Goal: Find contact information: Find contact information

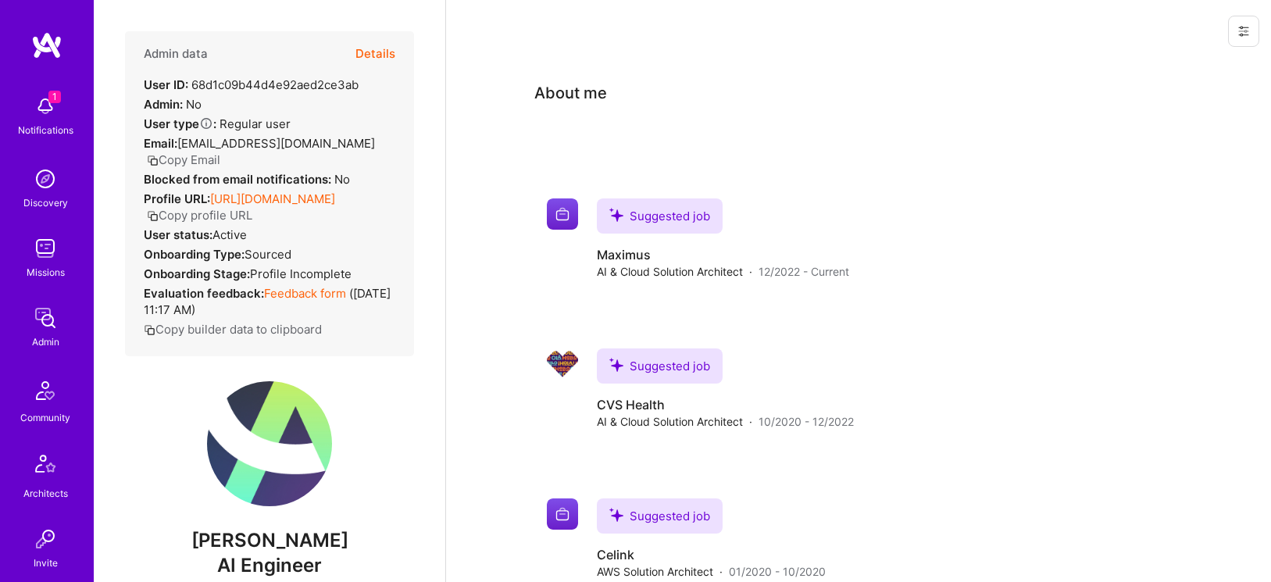
scroll to position [260, 0]
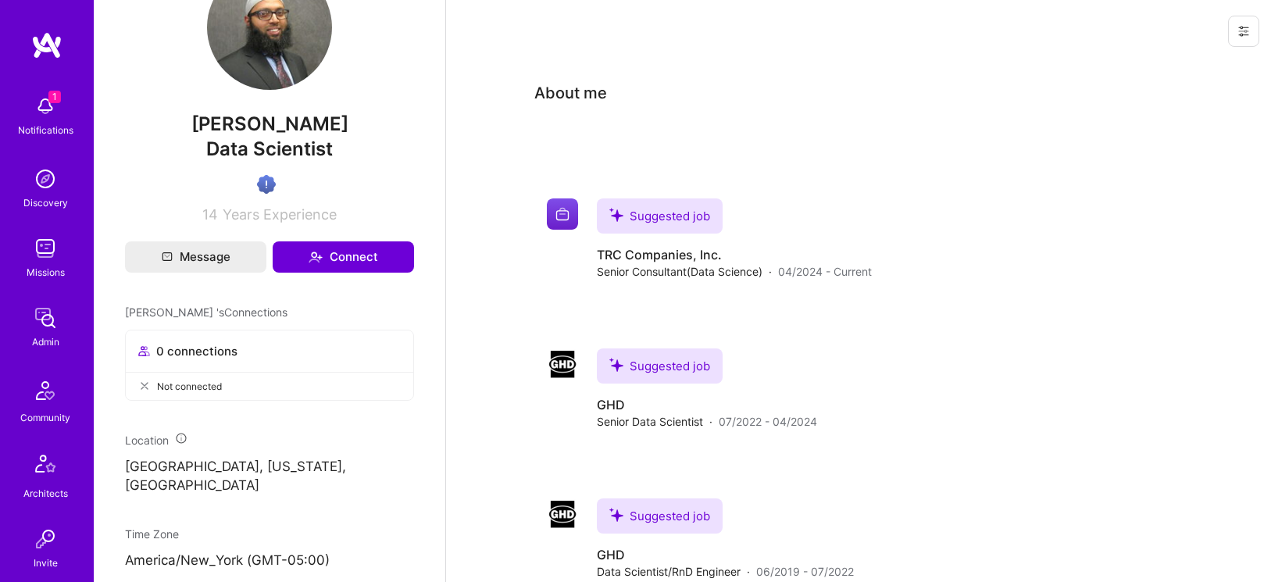
scroll to position [385, 0]
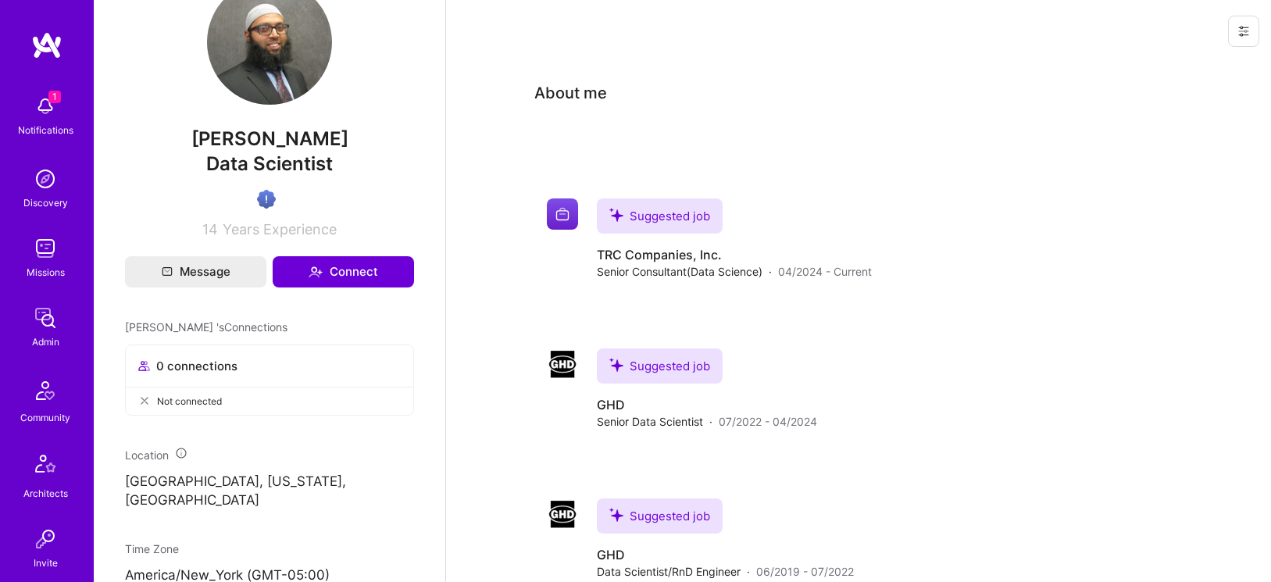
click at [298, 151] on span "Mohammed Hossain" at bounding box center [269, 138] width 289 height 23
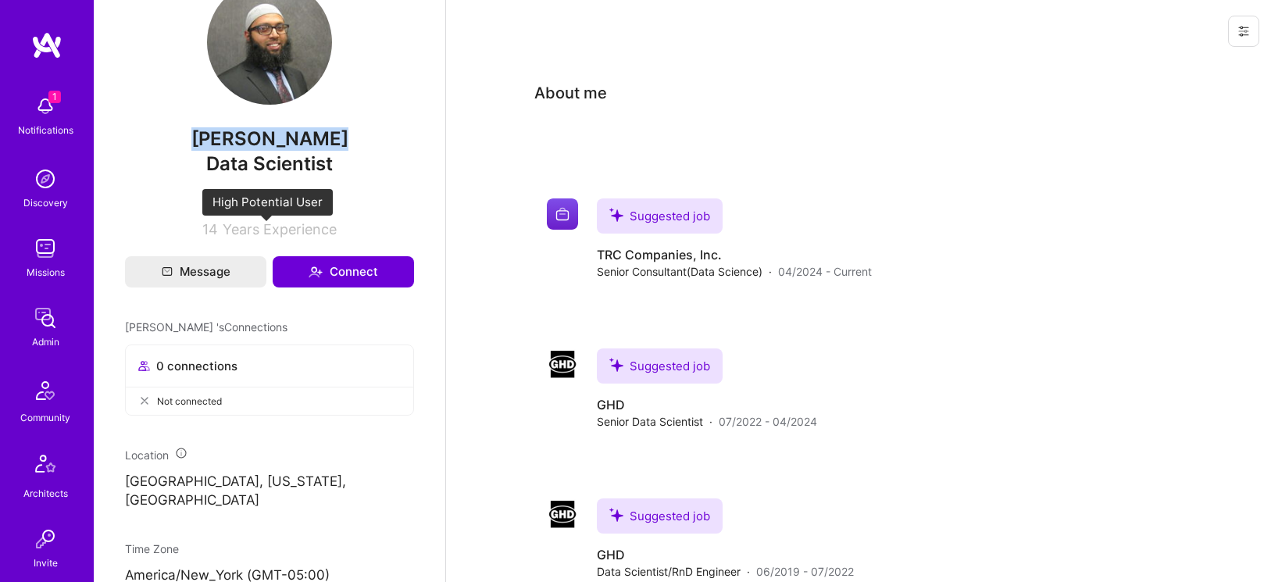
copy span "Mohammed Hossain"
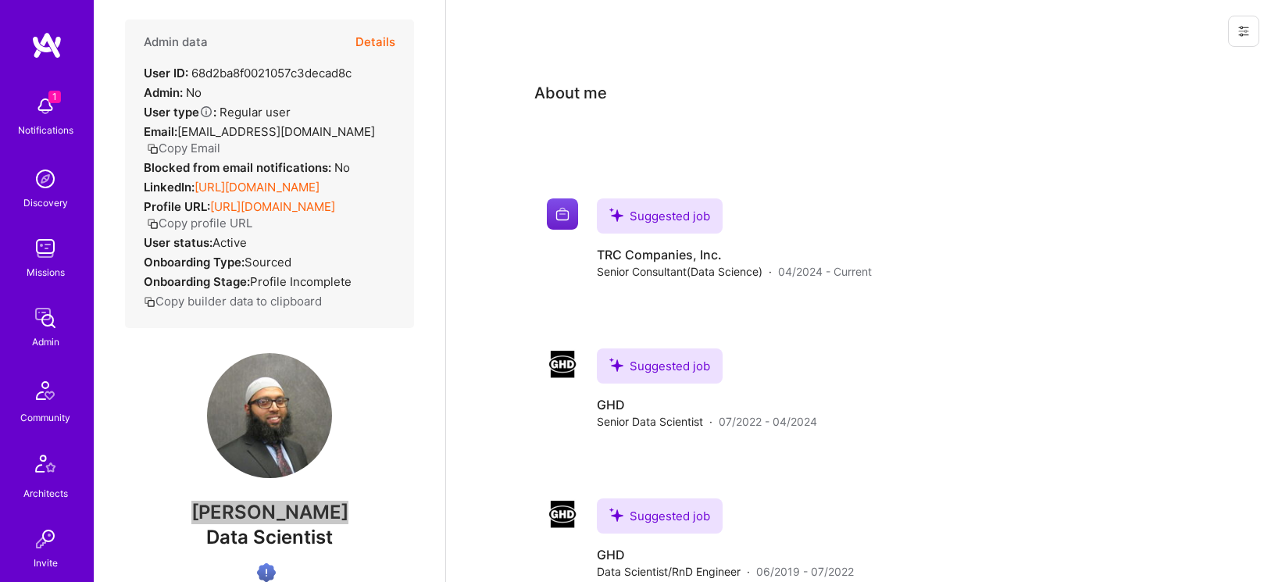
scroll to position [0, 0]
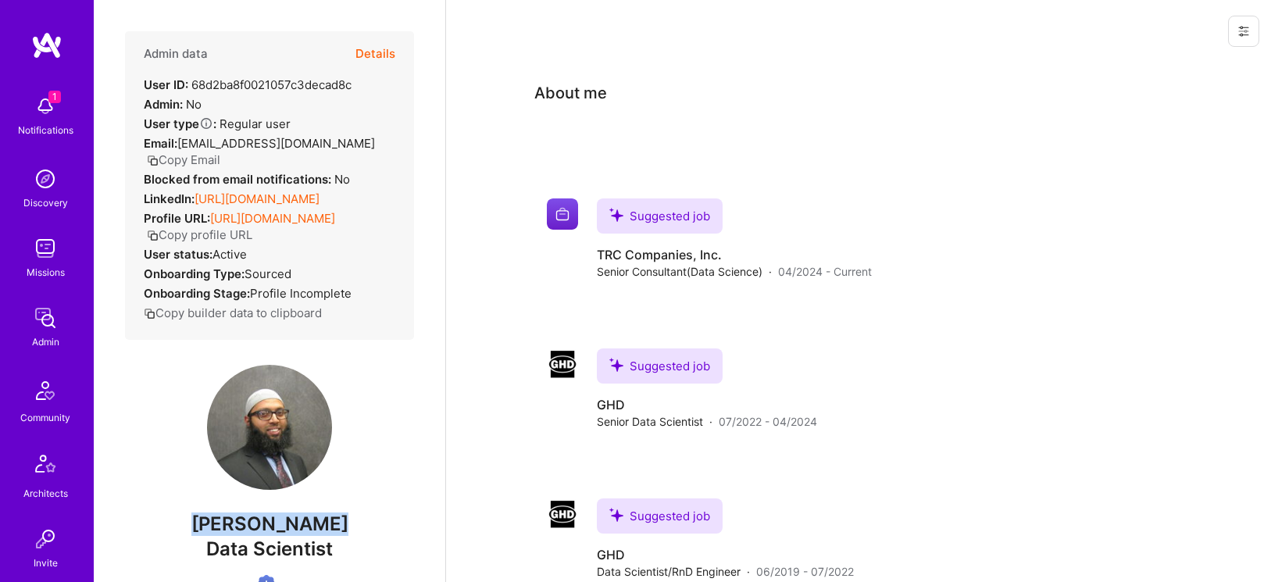
click at [220, 152] on button "Copy Email" at bounding box center [183, 160] width 73 height 16
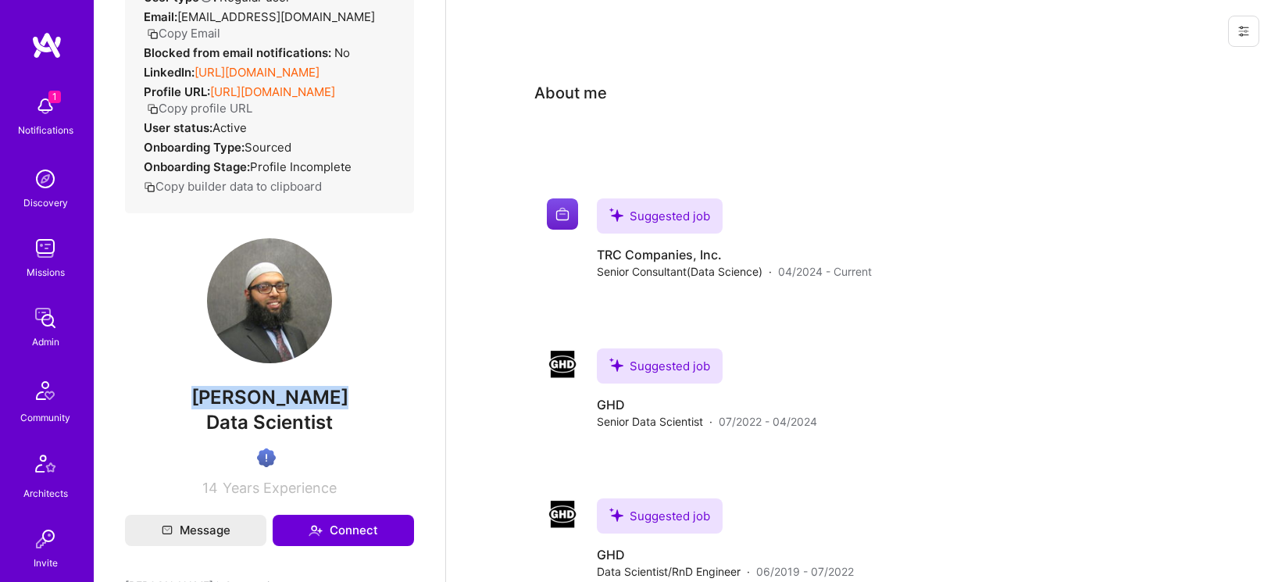
scroll to position [252, 0]
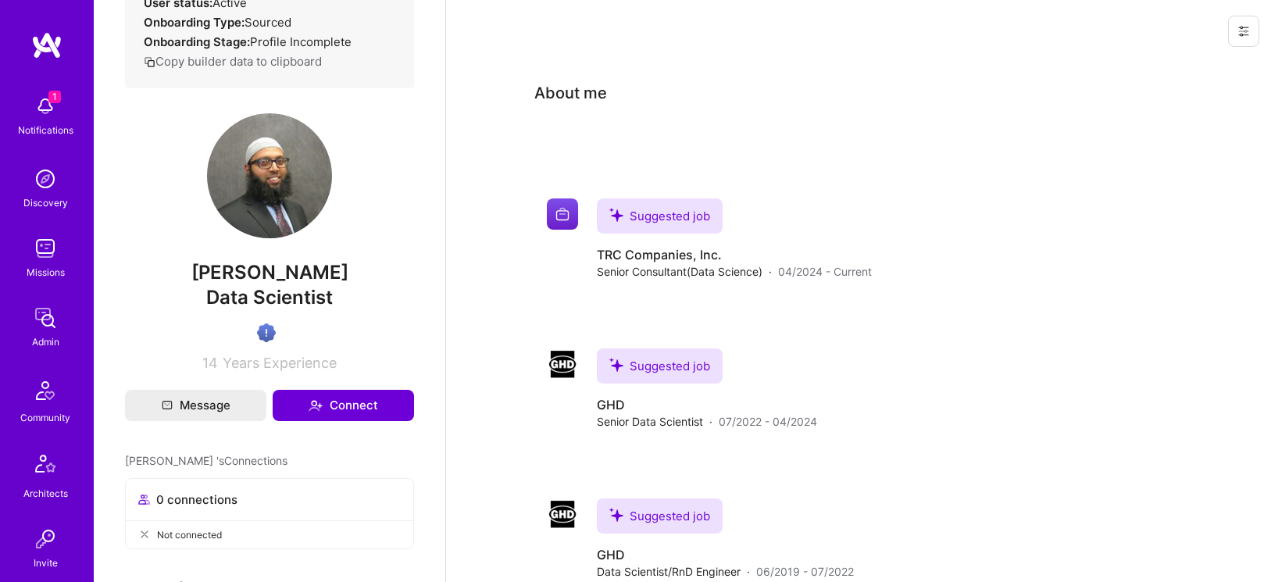
click at [300, 309] on span "Data Scientist" at bounding box center [269, 297] width 127 height 23
copy span "Data Scientist"
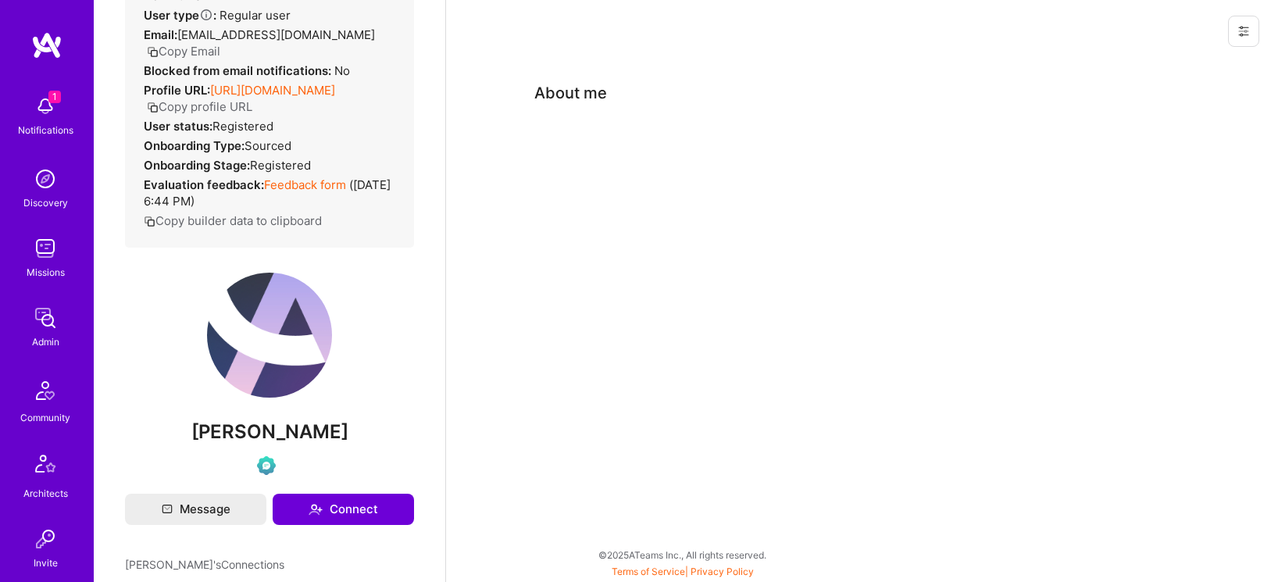
scroll to position [159, 0]
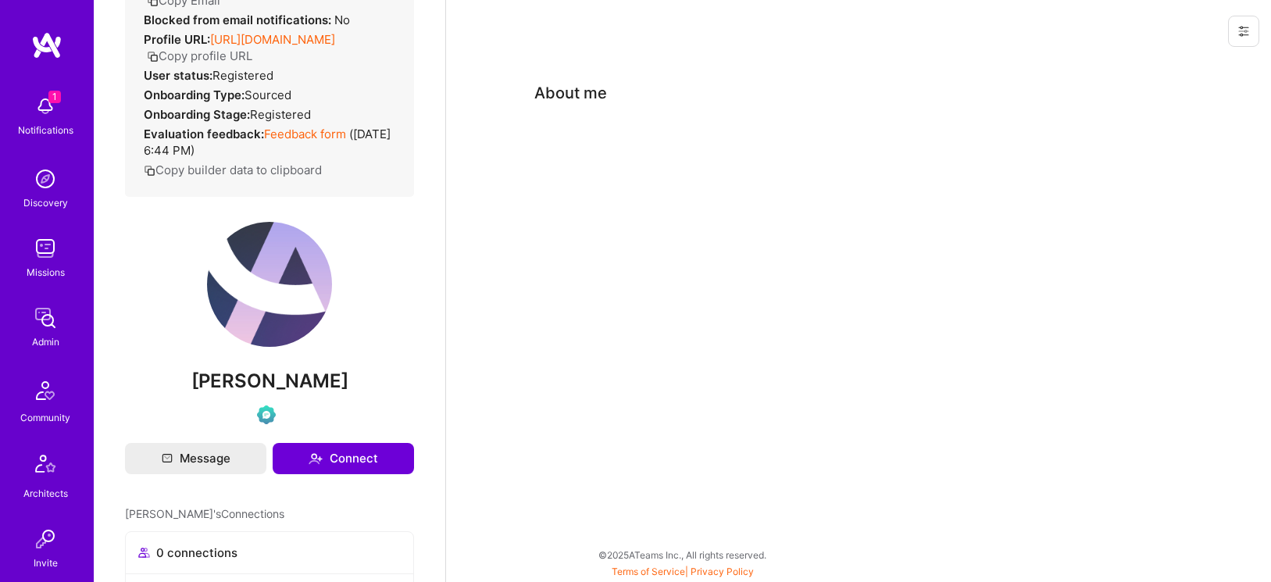
click at [259, 381] on span "Abiy Woldetsadik" at bounding box center [269, 380] width 289 height 23
copy div "Abiy Woldetsadik"
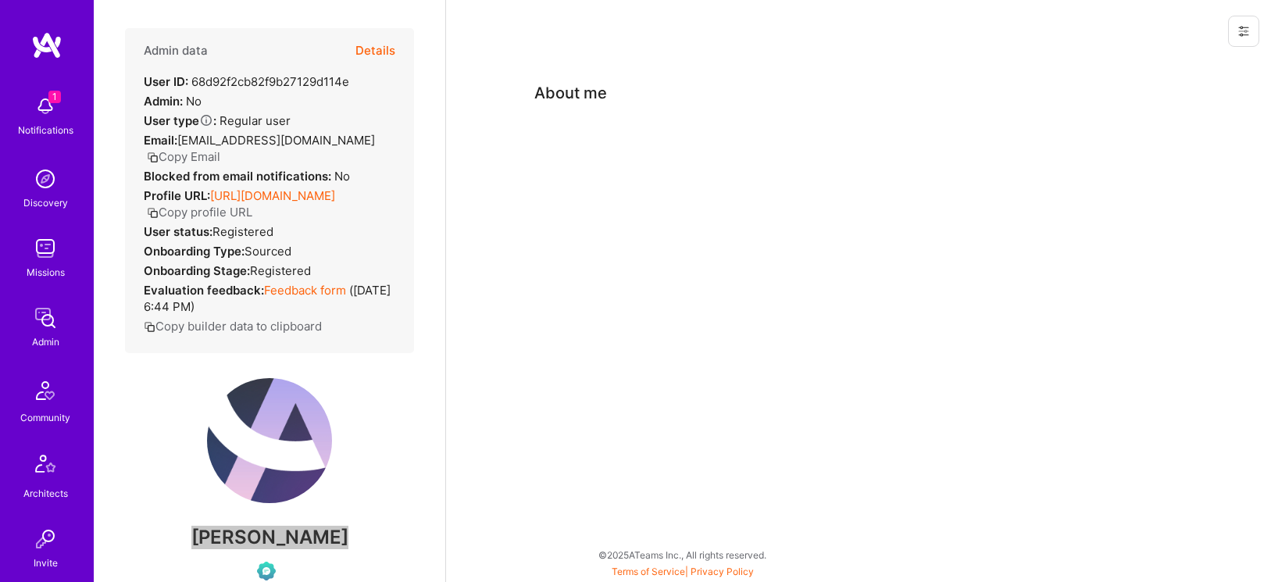
scroll to position [0, 0]
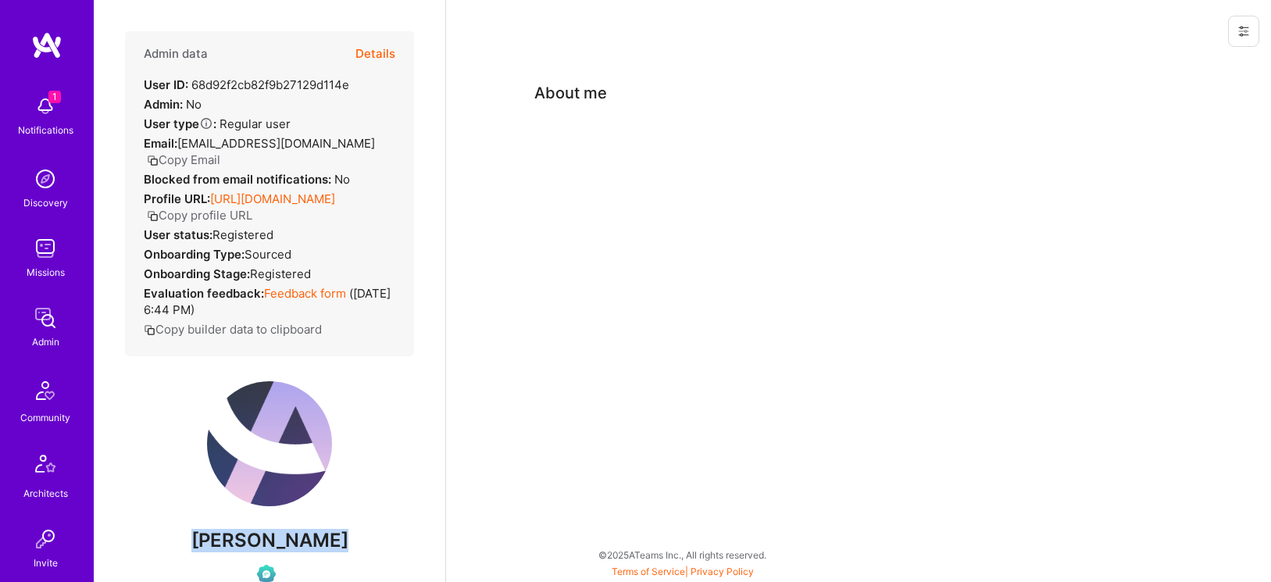
click at [220, 152] on button "Copy Email" at bounding box center [183, 160] width 73 height 16
click at [398, 51] on div "Admin data Details User ID: 68d92f2cb82f9b27129d114e Admin: No User type Regula…" at bounding box center [269, 193] width 289 height 325
click at [382, 52] on button "Details" at bounding box center [375, 53] width 40 height 45
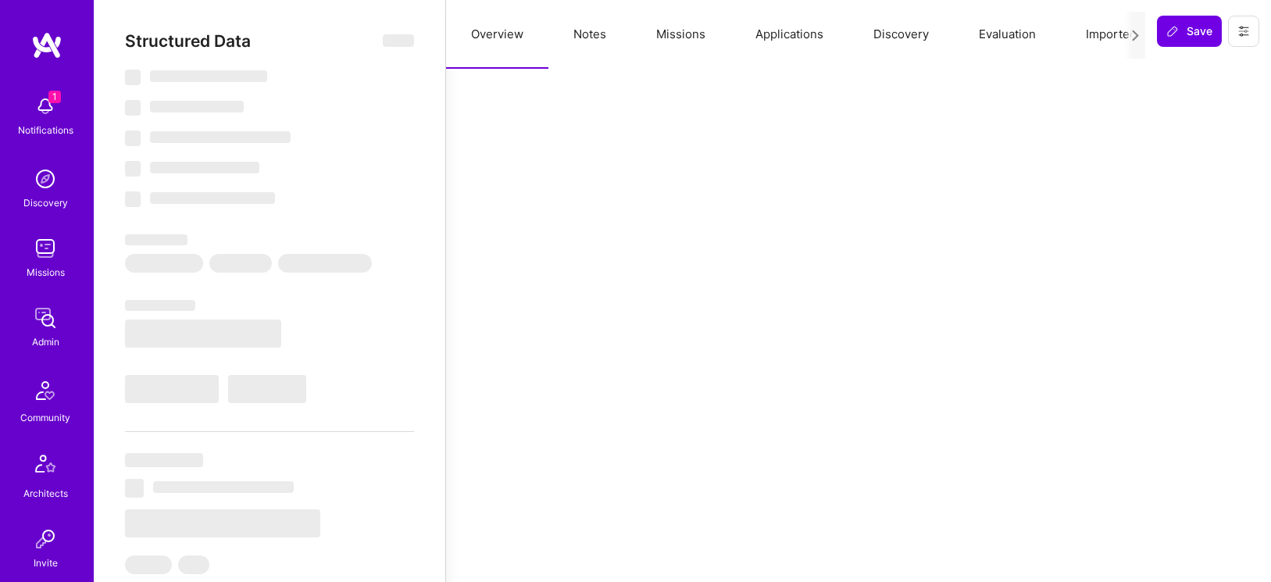
click at [579, 29] on button "Notes" at bounding box center [589, 34] width 83 height 69
select select "Verified"
select select "US"
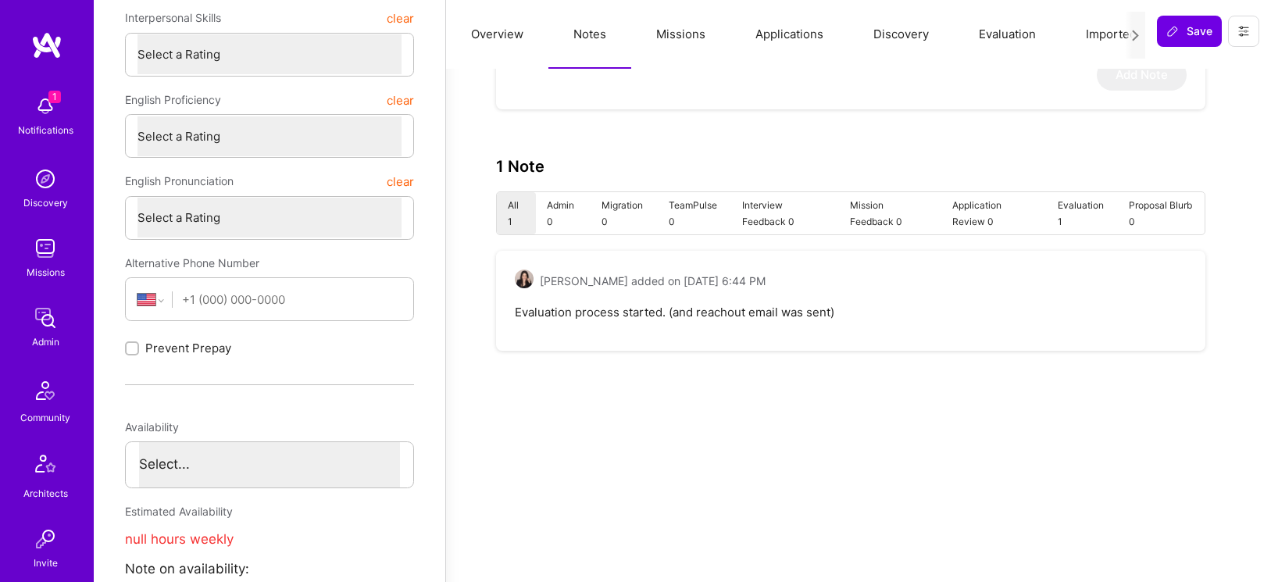
scroll to position [491, 0]
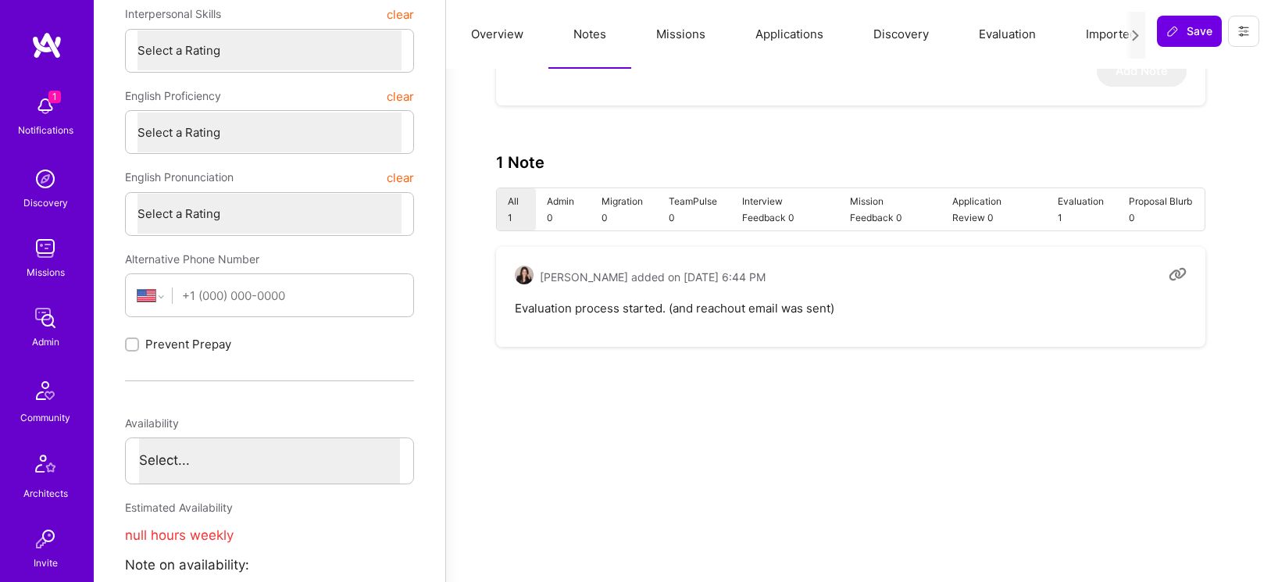
click at [544, 311] on pre "Evaluation process started. (and reachout email was sent)" at bounding box center [851, 308] width 672 height 16
copy pre "Evaluation"
click at [613, 310] on pre "Evaluation process started. (and reachout email was sent)" at bounding box center [851, 308] width 672 height 16
drag, startPoint x: 662, startPoint y: 311, endPoint x: 512, endPoint y: 312, distance: 150.0
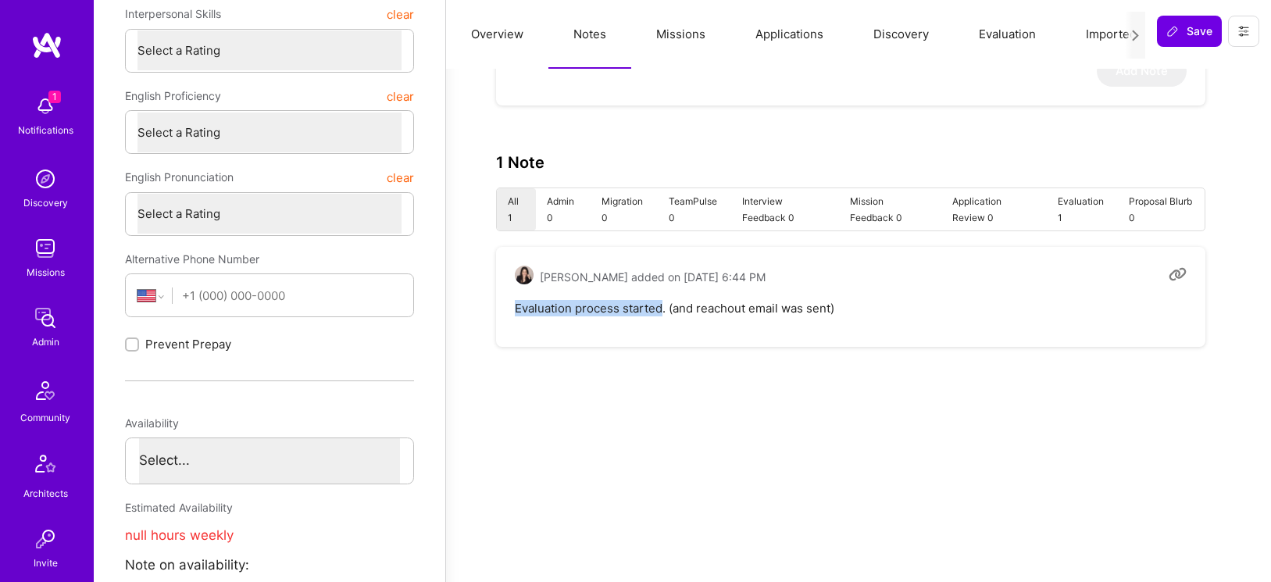
click at [512, 312] on div "Adi Sofer added on September 29, 2025 at 6:44 PM Evaluation process started. (a…" at bounding box center [850, 297] width 709 height 100
click at [539, 306] on pre "Evaluation process started. (and reachout email was sent)" at bounding box center [851, 308] width 672 height 16
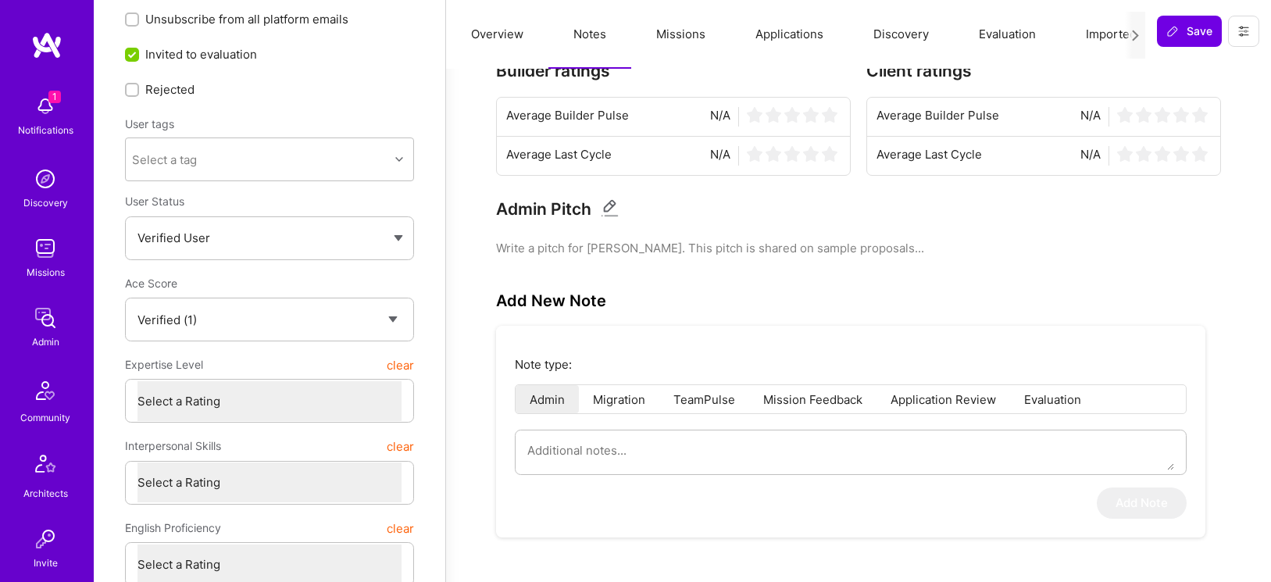
scroll to position [0, 0]
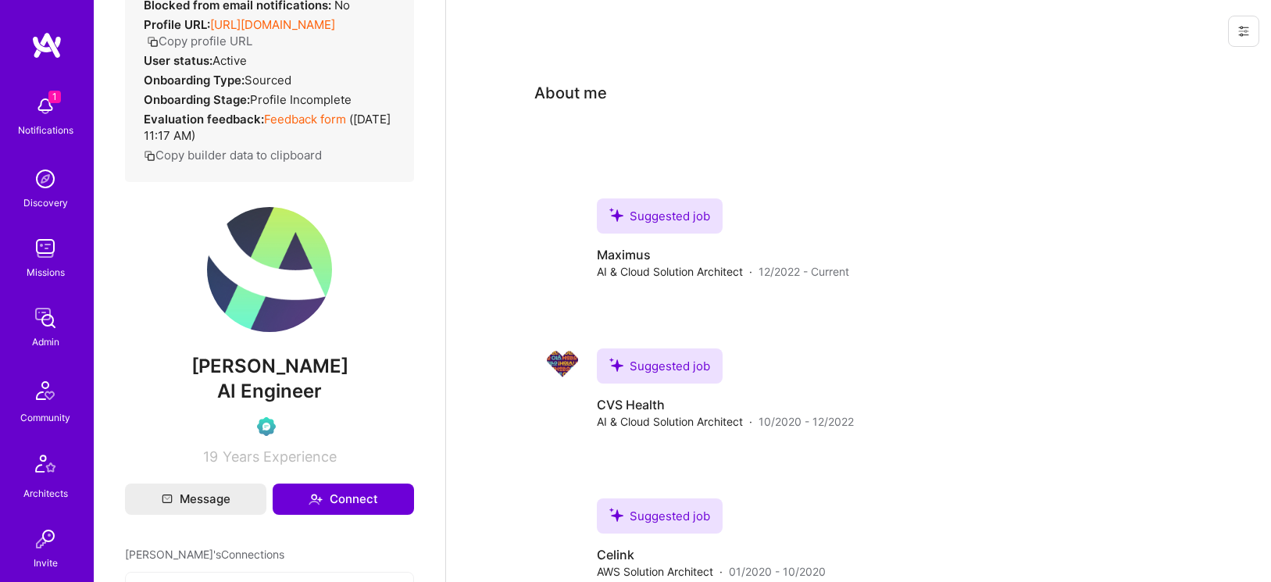
scroll to position [188, 0]
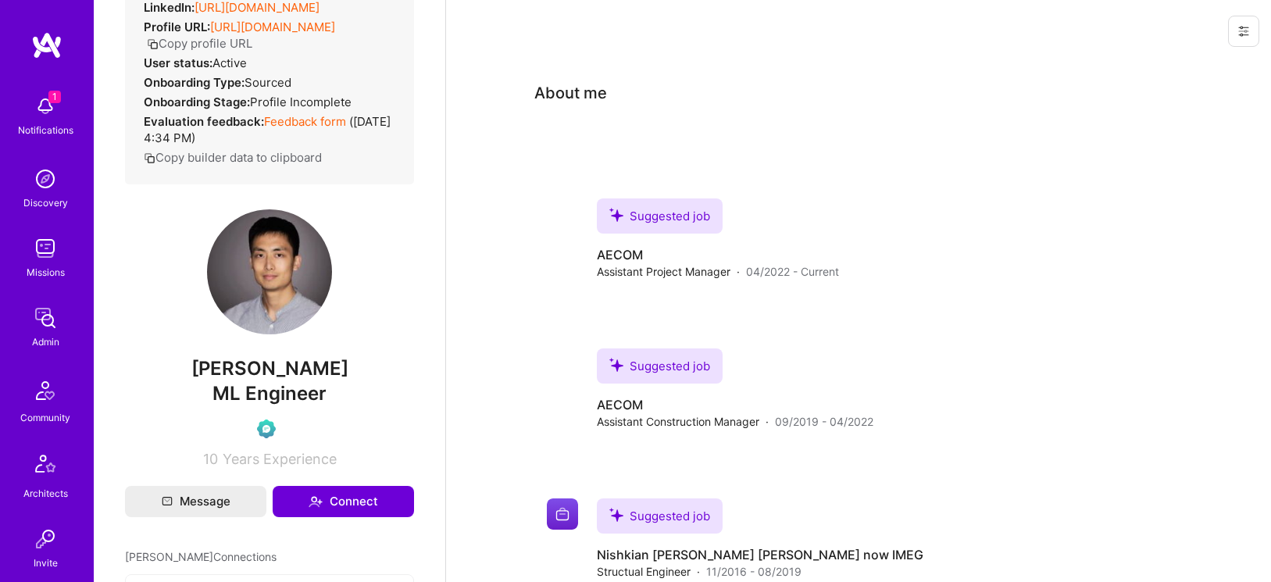
scroll to position [204, 0]
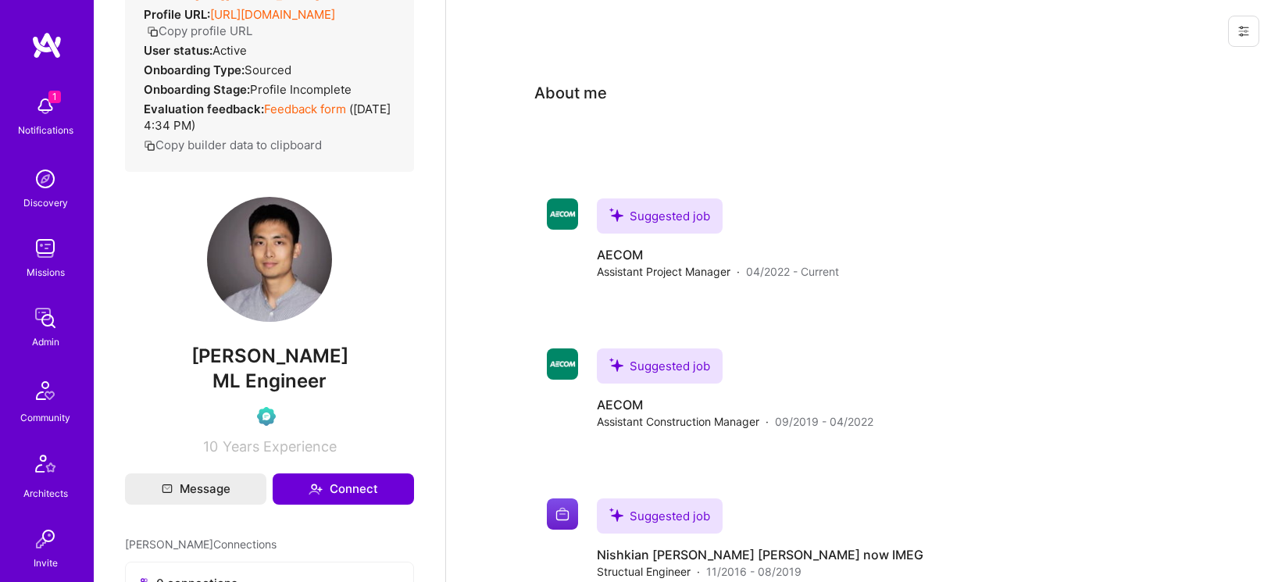
click at [274, 368] on span "Cheng Hou" at bounding box center [269, 355] width 289 height 23
copy span "Cheng Hou"
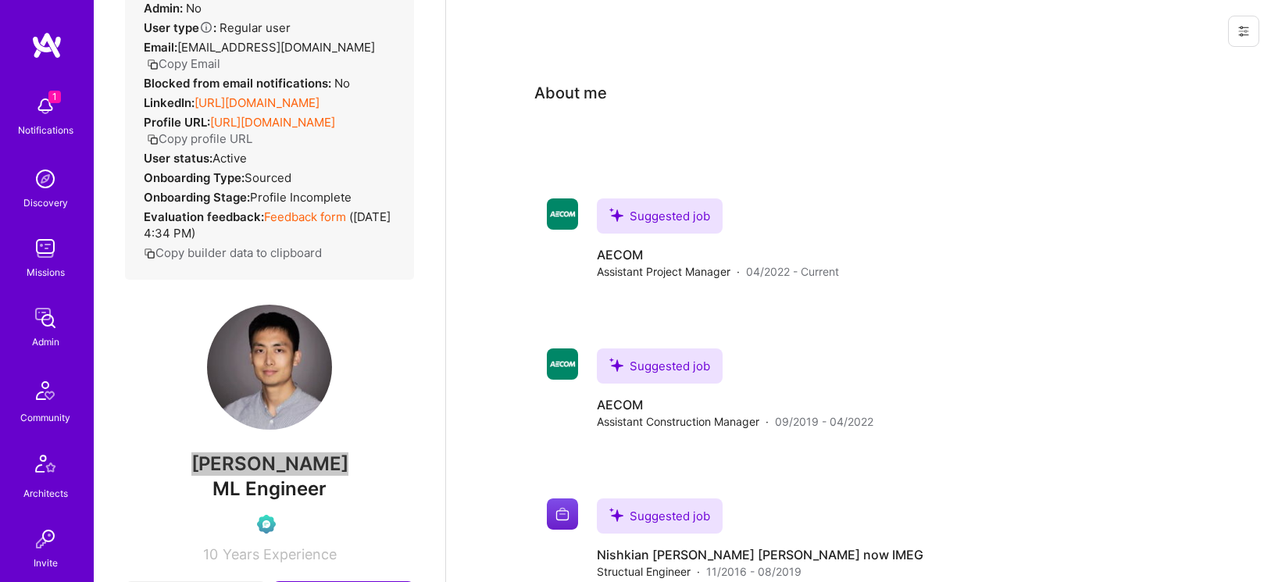
scroll to position [28, 0]
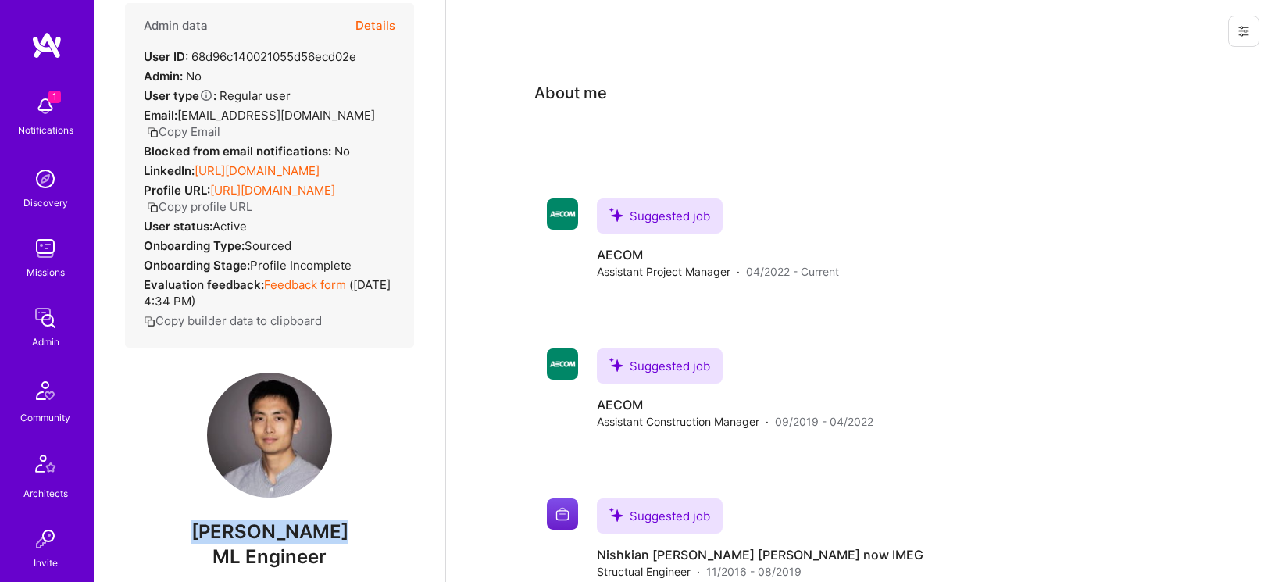
click at [208, 128] on button "Copy Email" at bounding box center [183, 131] width 73 height 16
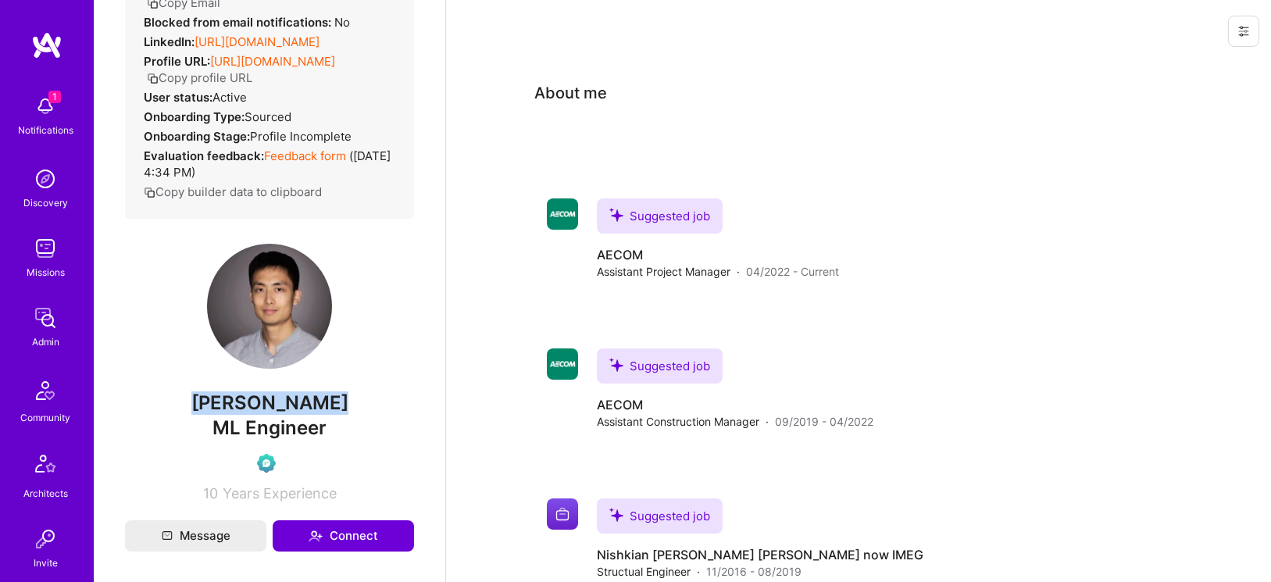
scroll to position [170, 0]
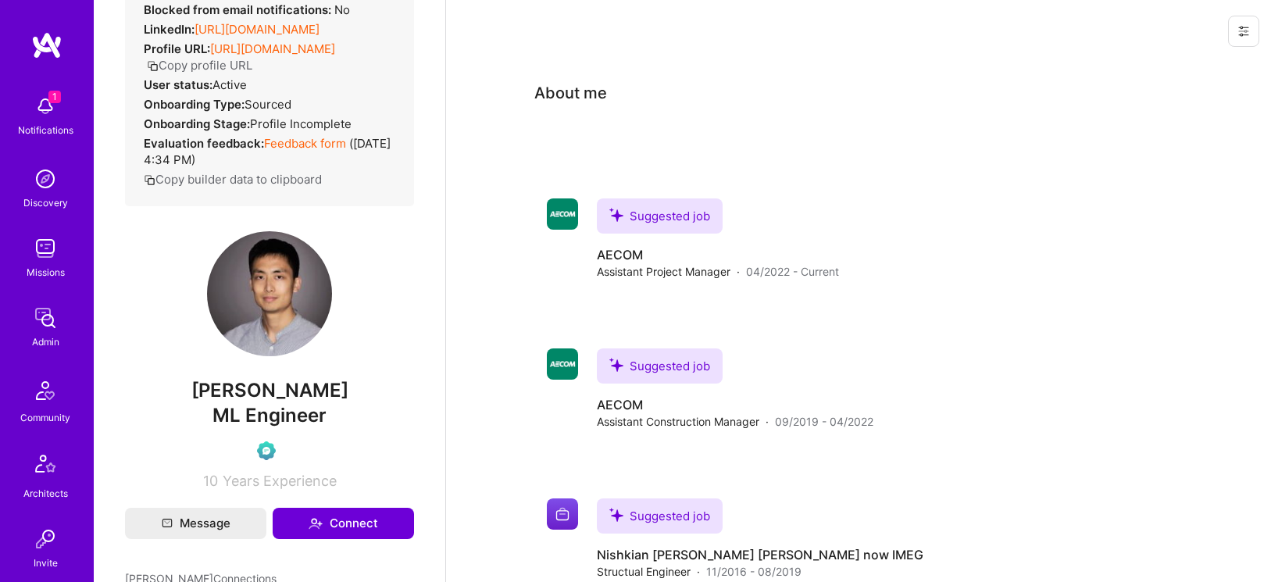
click at [280, 427] on span "ML Engineer" at bounding box center [269, 415] width 114 height 23
copy span "ML Engineer"
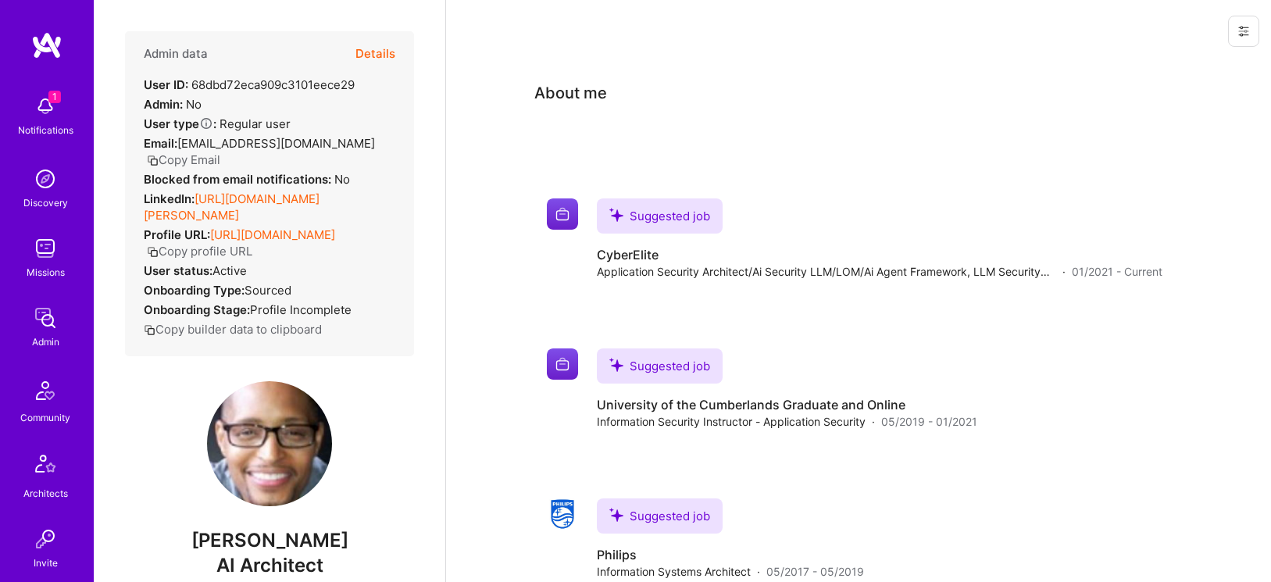
click at [220, 152] on button "Copy Email" at bounding box center [183, 160] width 73 height 16
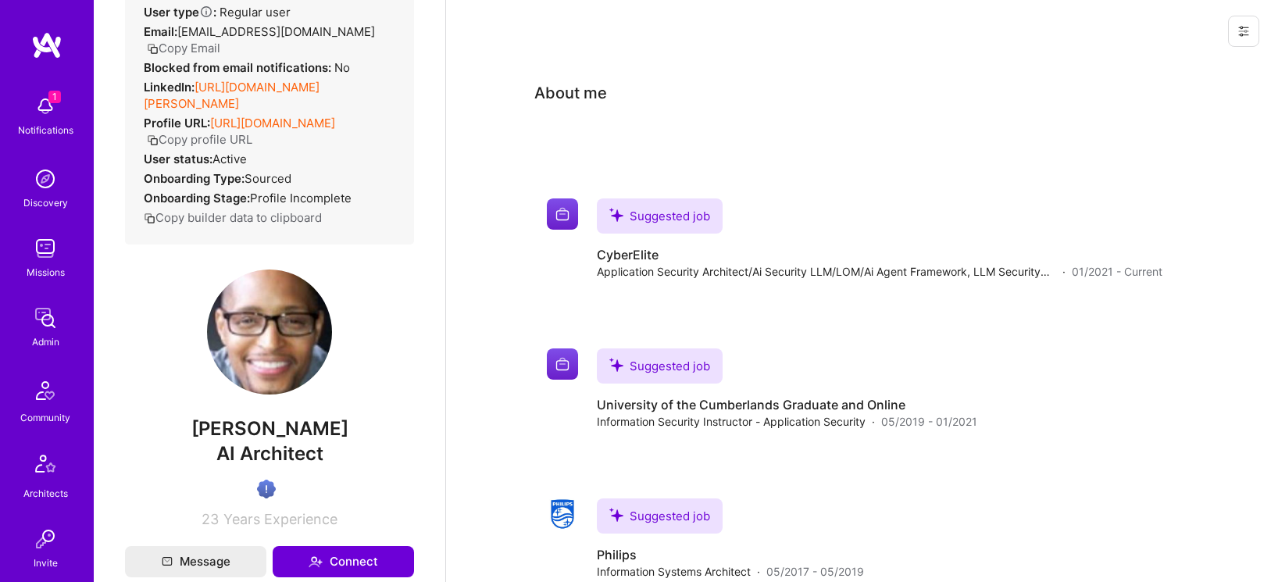
scroll to position [137, 0]
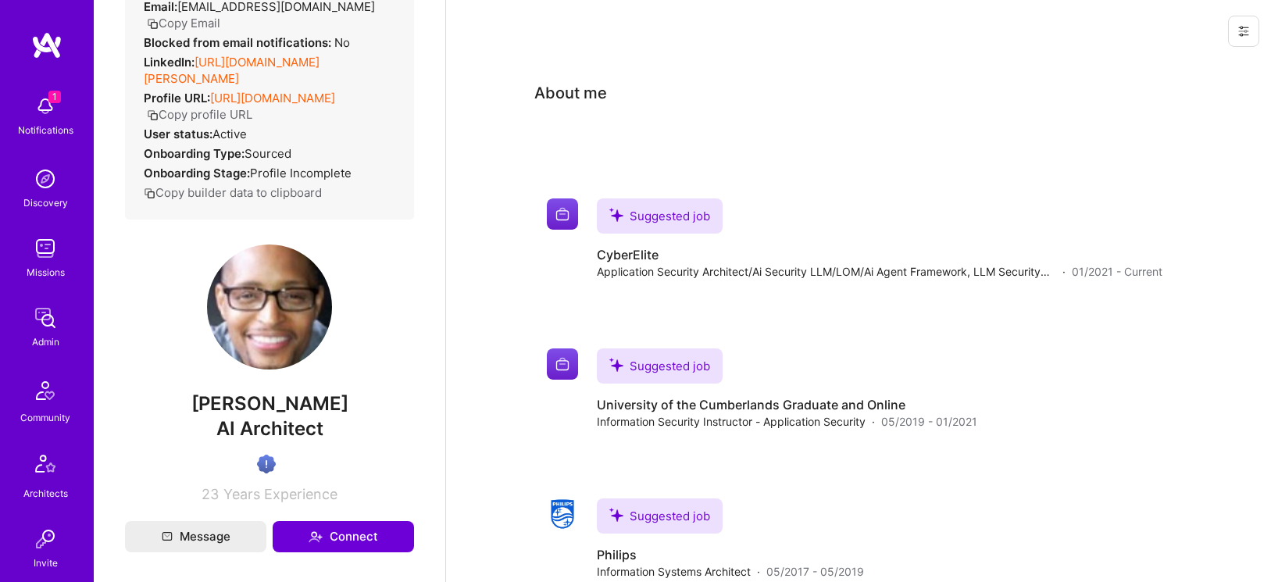
click at [274, 394] on span "Christopher Davis" at bounding box center [269, 403] width 289 height 23
copy span "Christopher Davis"
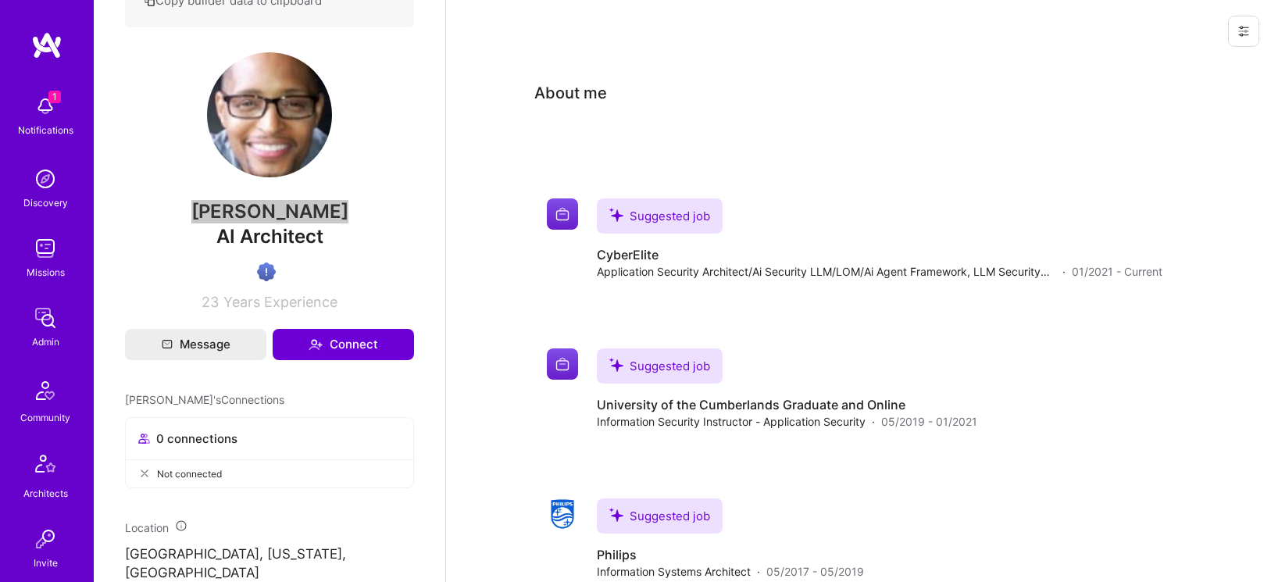
scroll to position [339, 0]
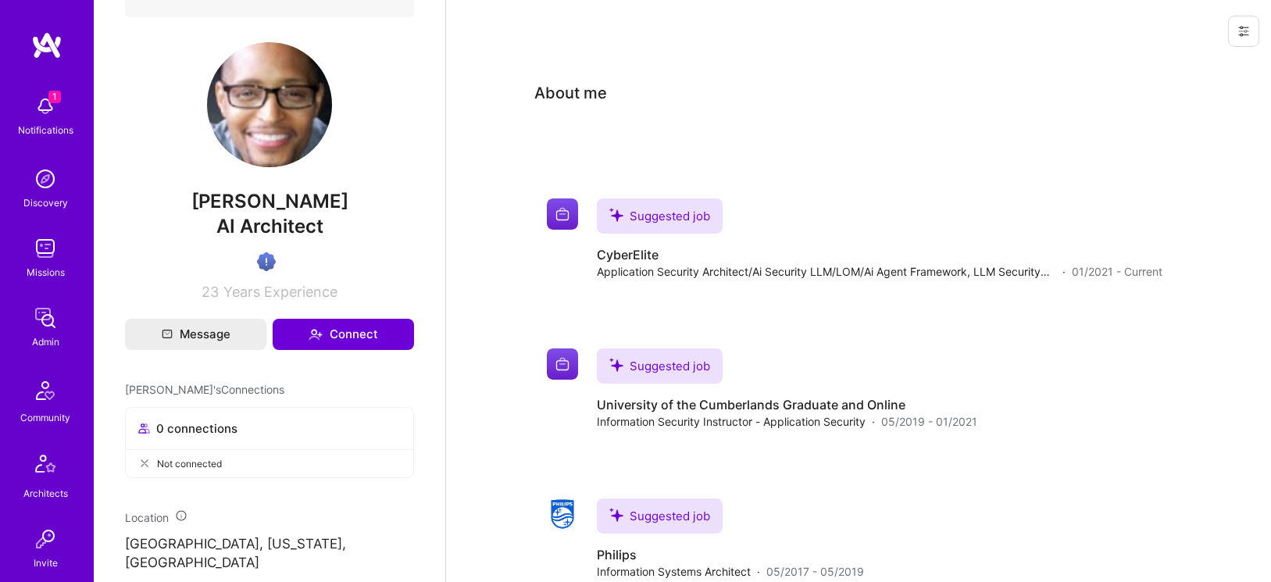
click at [315, 218] on span "AI Architect" at bounding box center [269, 226] width 107 height 23
copy span "AI Architect"
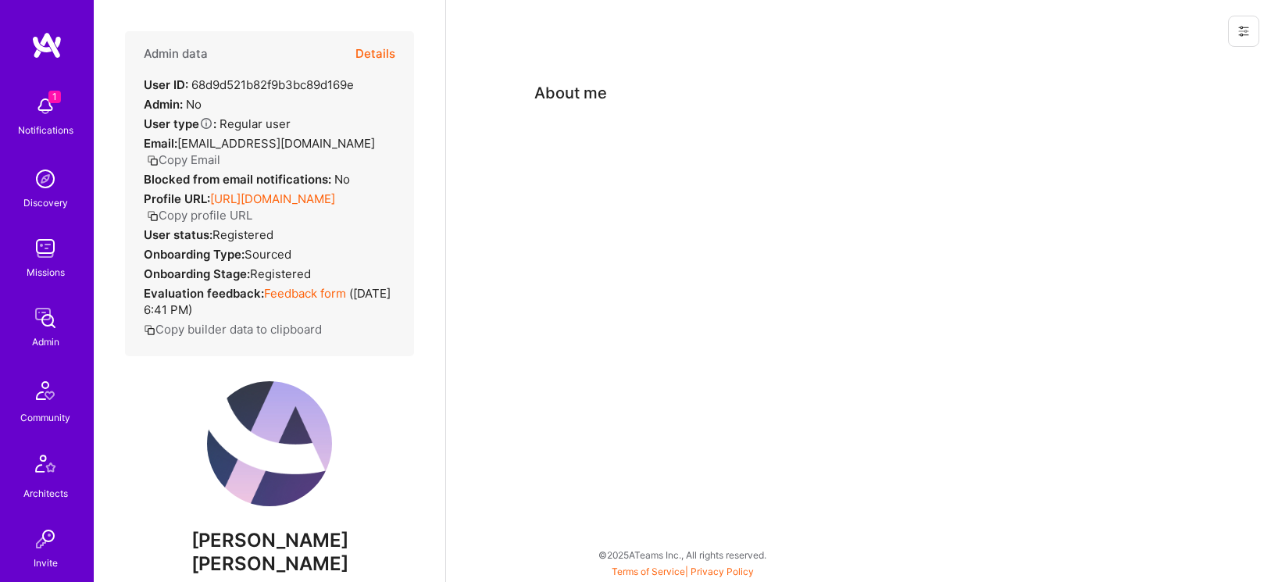
click at [377, 46] on button "Details" at bounding box center [375, 53] width 40 height 45
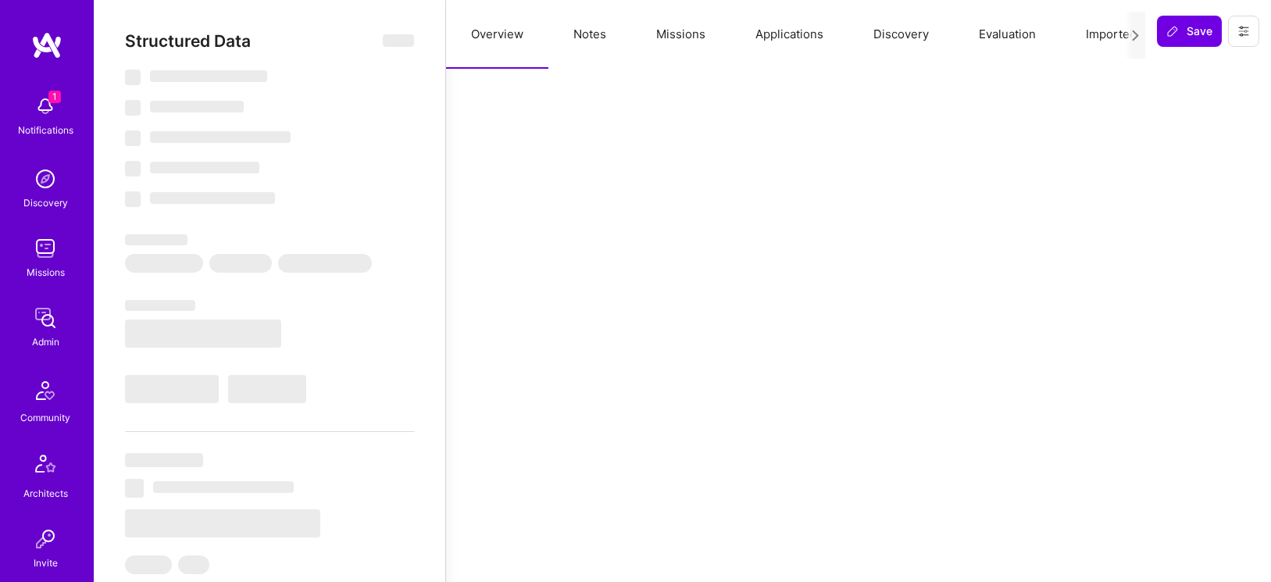
select select "Verified"
select select "US"
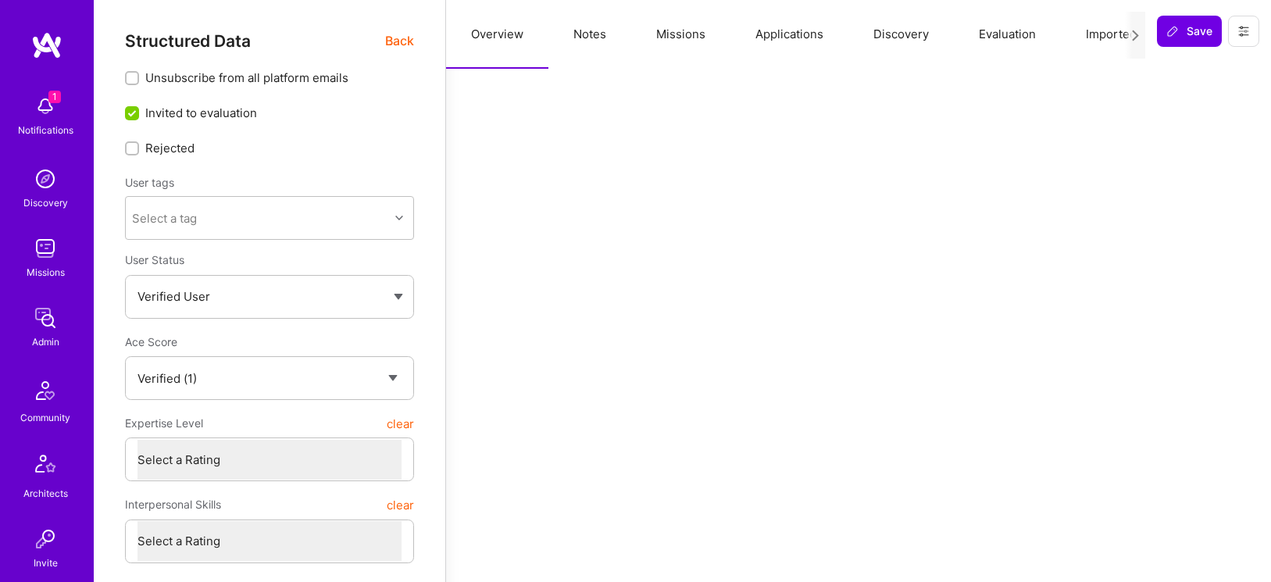
click at [594, 30] on button "Notes" at bounding box center [589, 34] width 83 height 69
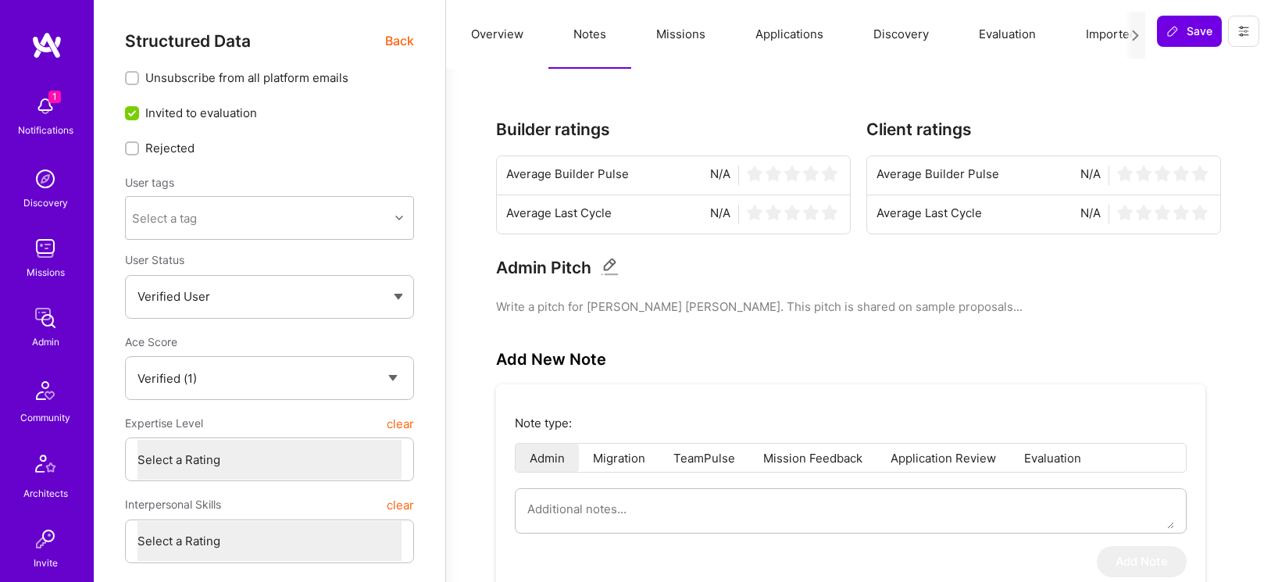
click at [398, 39] on span "Back" at bounding box center [399, 41] width 29 height 20
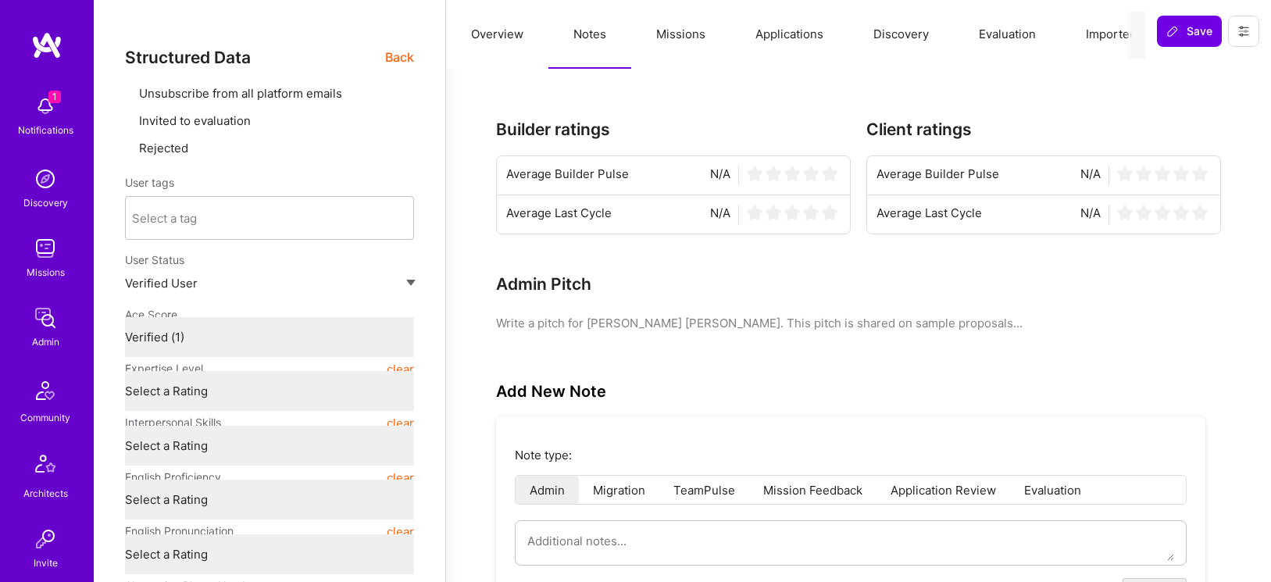
type textarea "x"
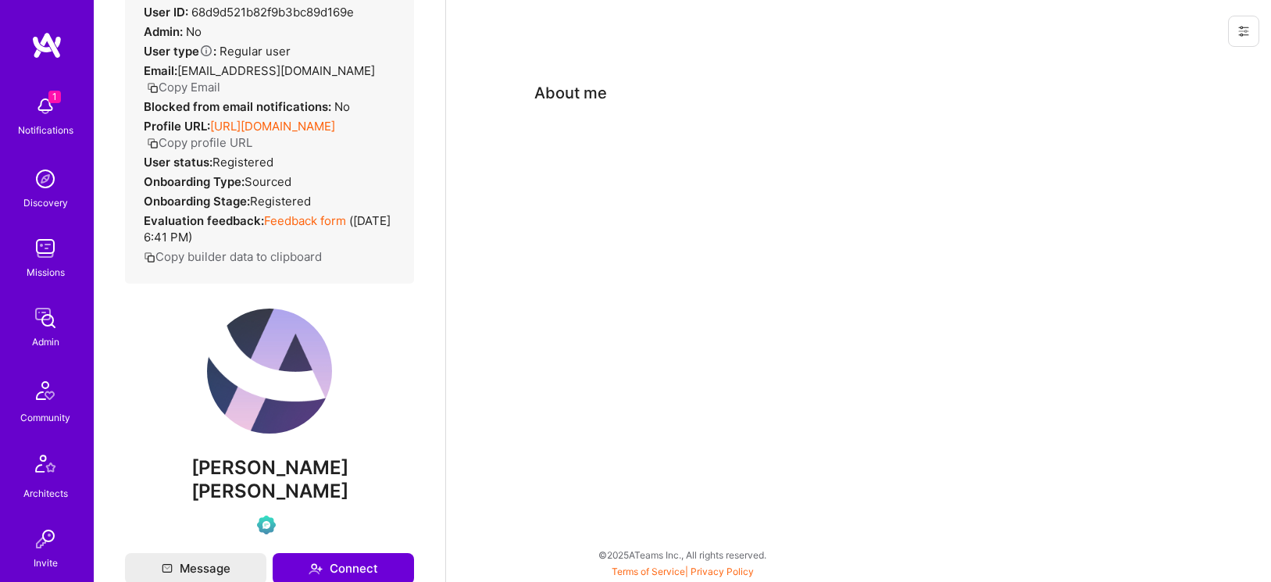
scroll to position [111, 0]
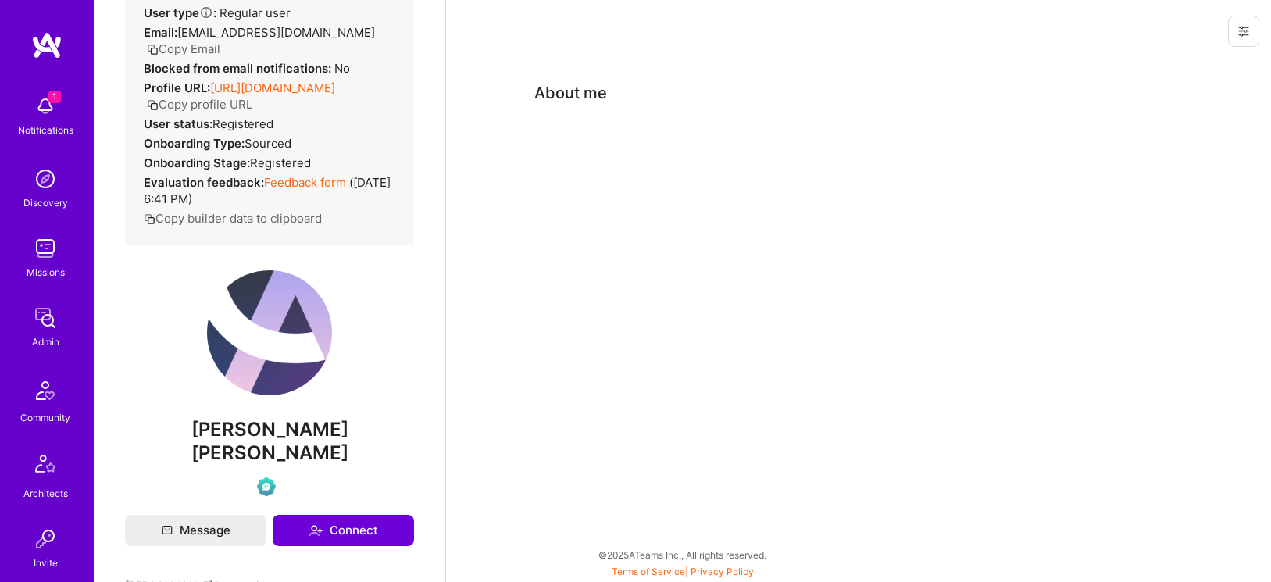
click at [277, 424] on span "Pavan Reddy Sripati" at bounding box center [269, 441] width 289 height 47
copy div "Pavan Reddy Sripati"
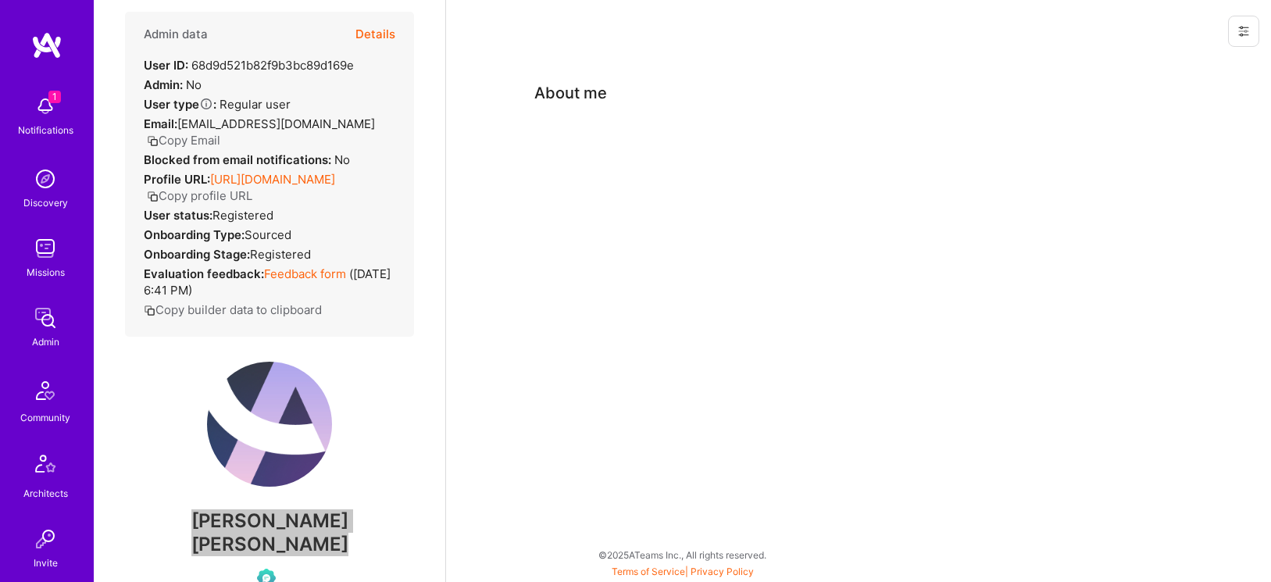
scroll to position [0, 0]
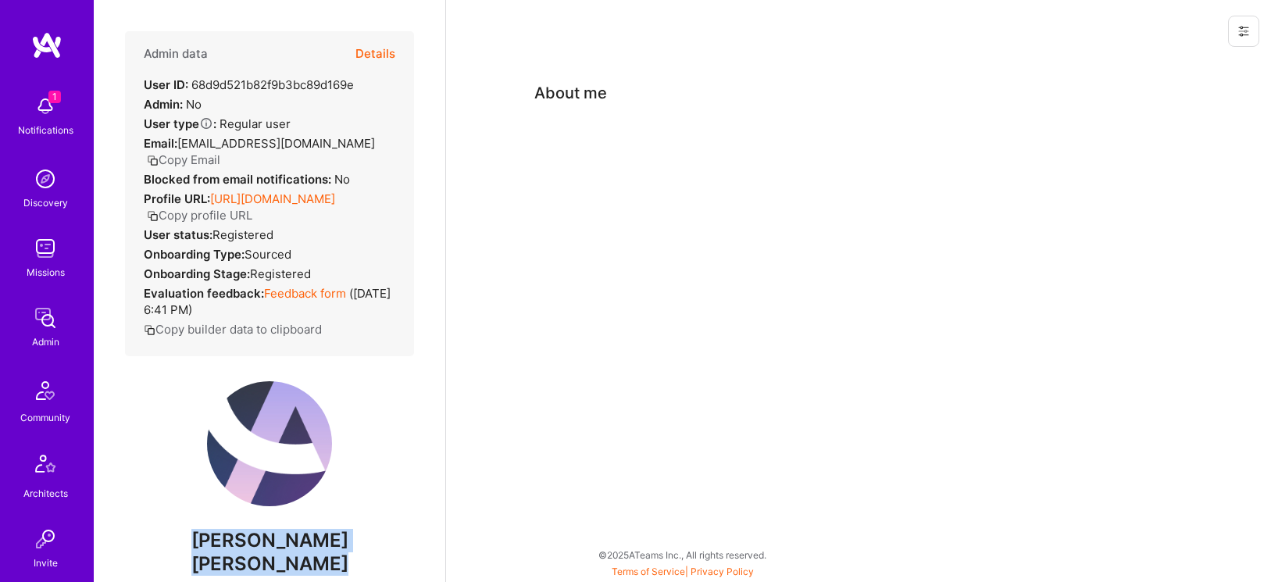
click at [220, 152] on button "Copy Email" at bounding box center [183, 160] width 73 height 16
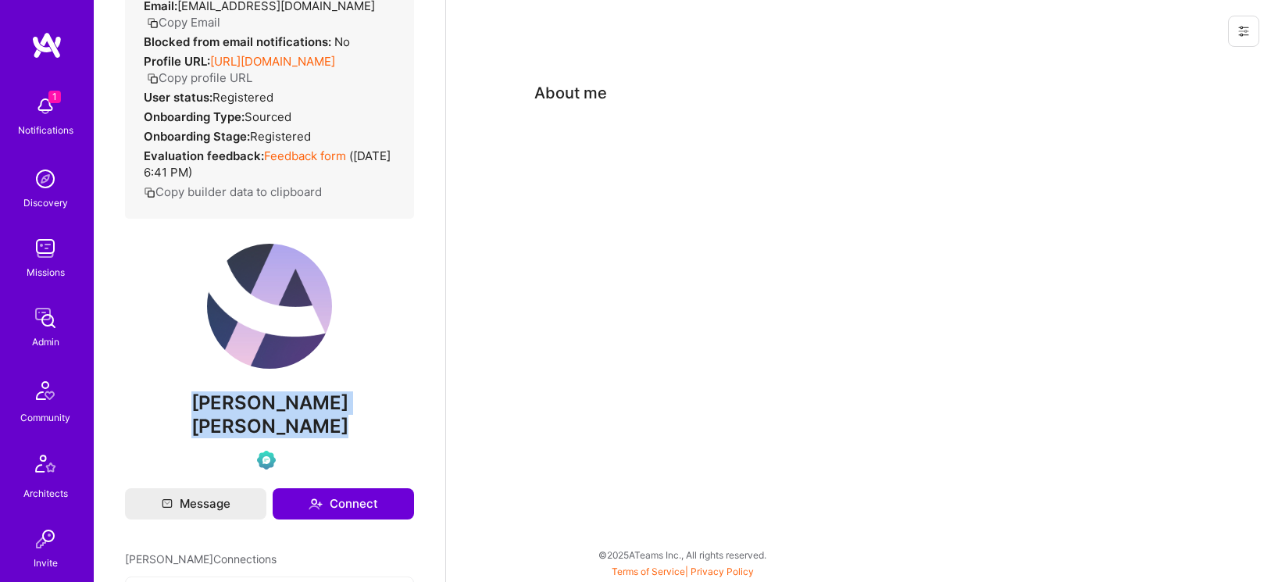
scroll to position [167, 0]
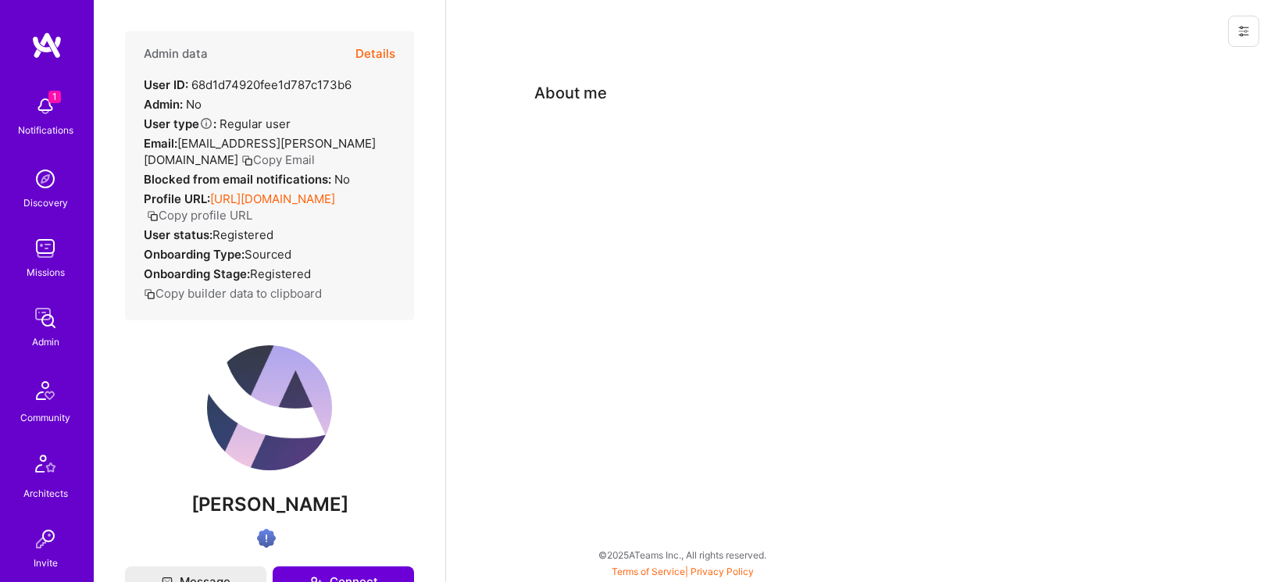
click at [380, 51] on button "Details" at bounding box center [375, 53] width 40 height 45
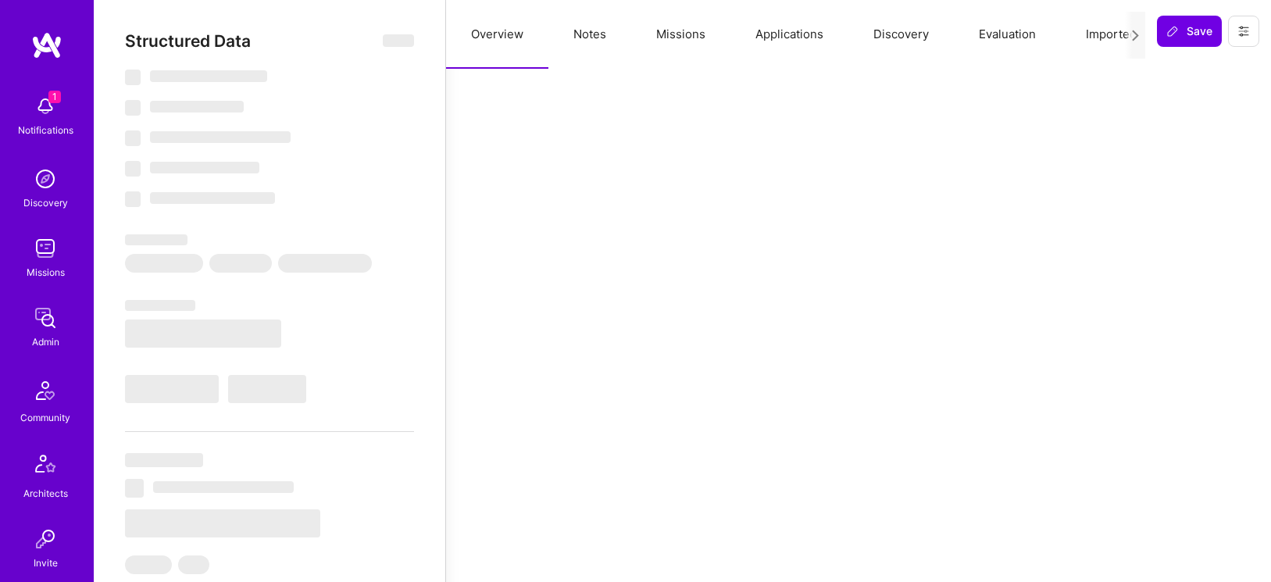
select select "Verified"
select select "US"
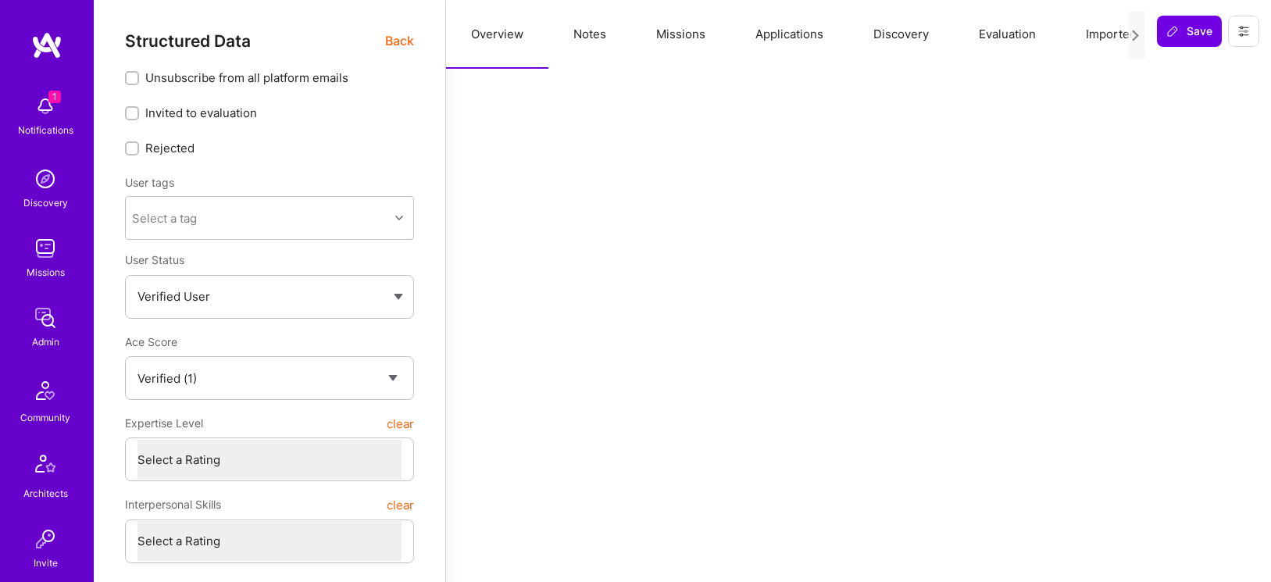
click at [591, 30] on button "Notes" at bounding box center [589, 34] width 83 height 69
type textarea "x"
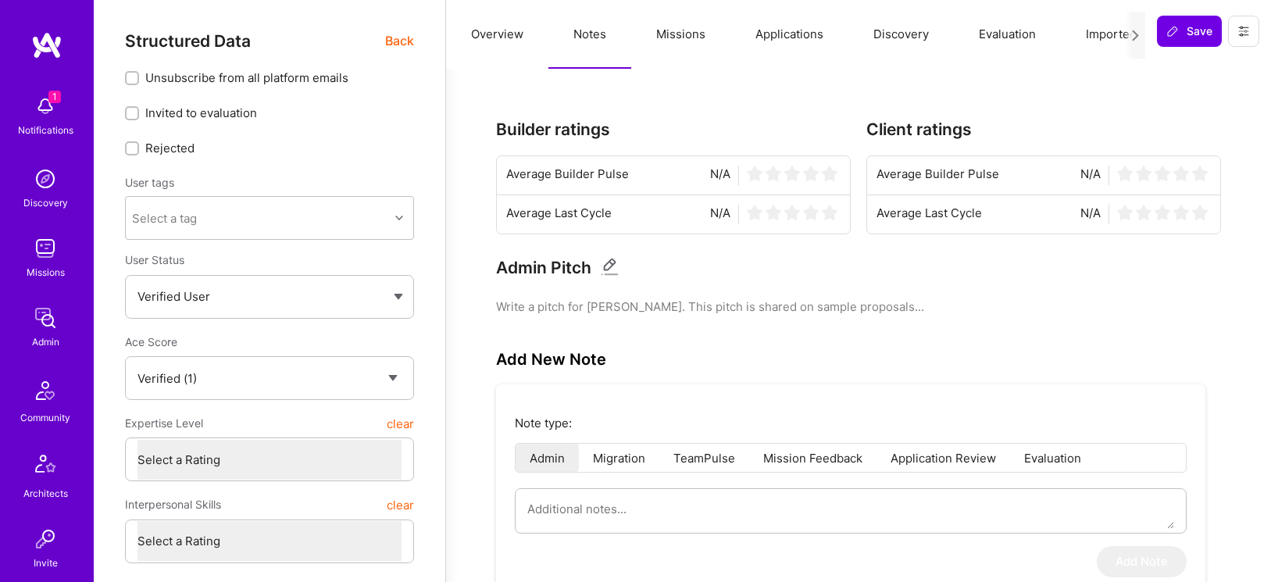
click at [669, 30] on button "Missions" at bounding box center [680, 34] width 99 height 69
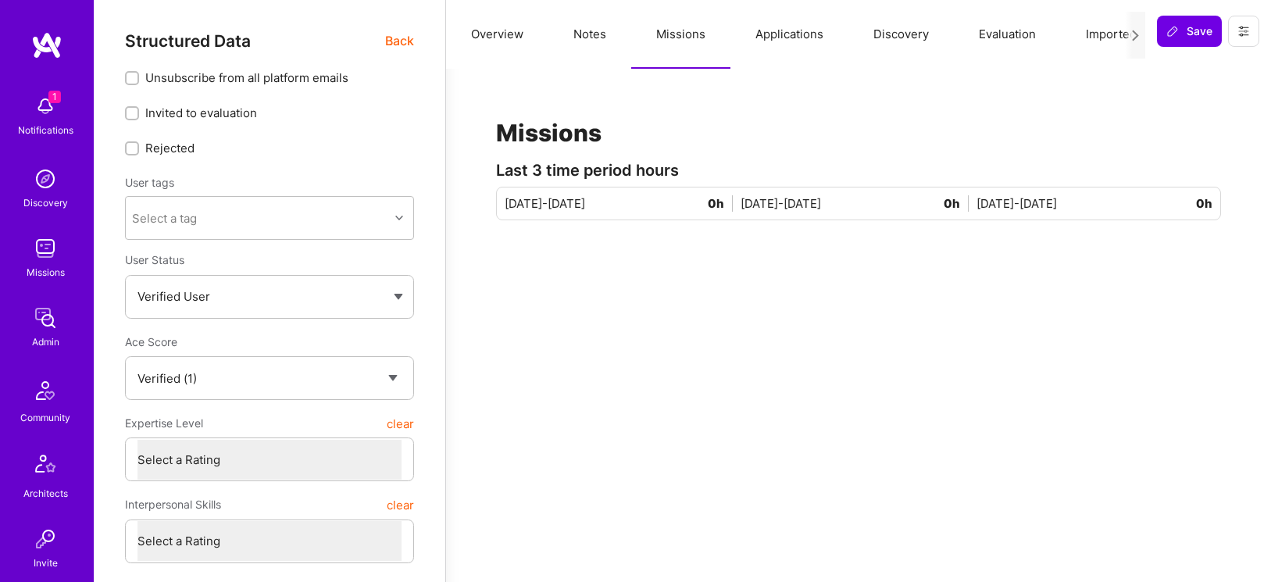
click at [804, 28] on button "Applications" at bounding box center [789, 34] width 118 height 69
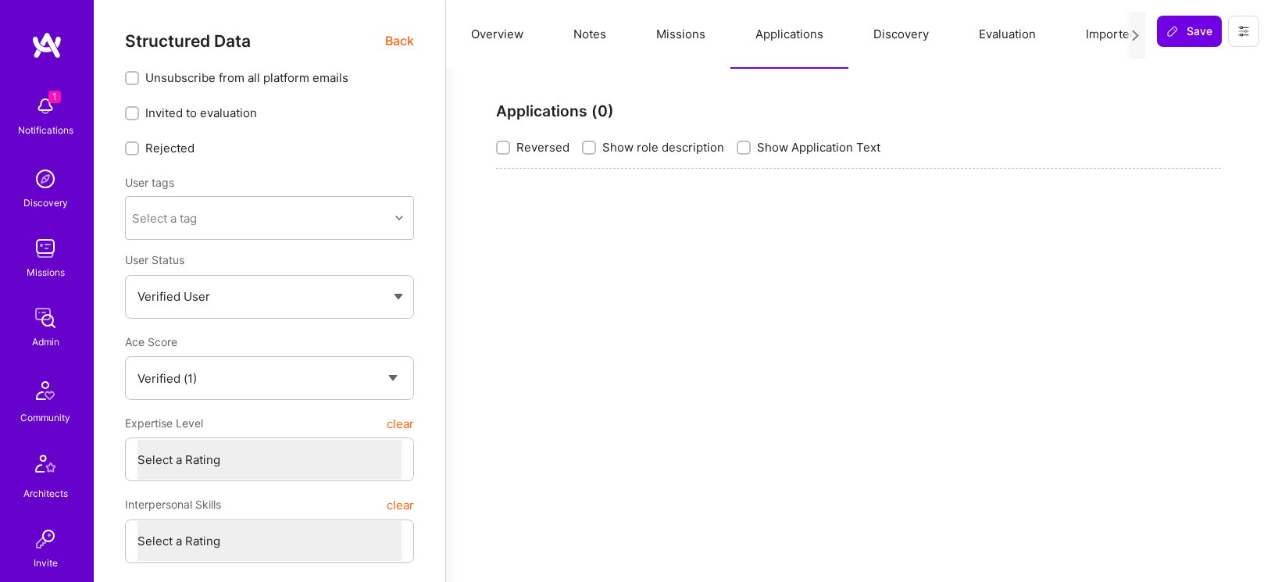
click at [899, 26] on button "Discovery" at bounding box center [900, 34] width 105 height 69
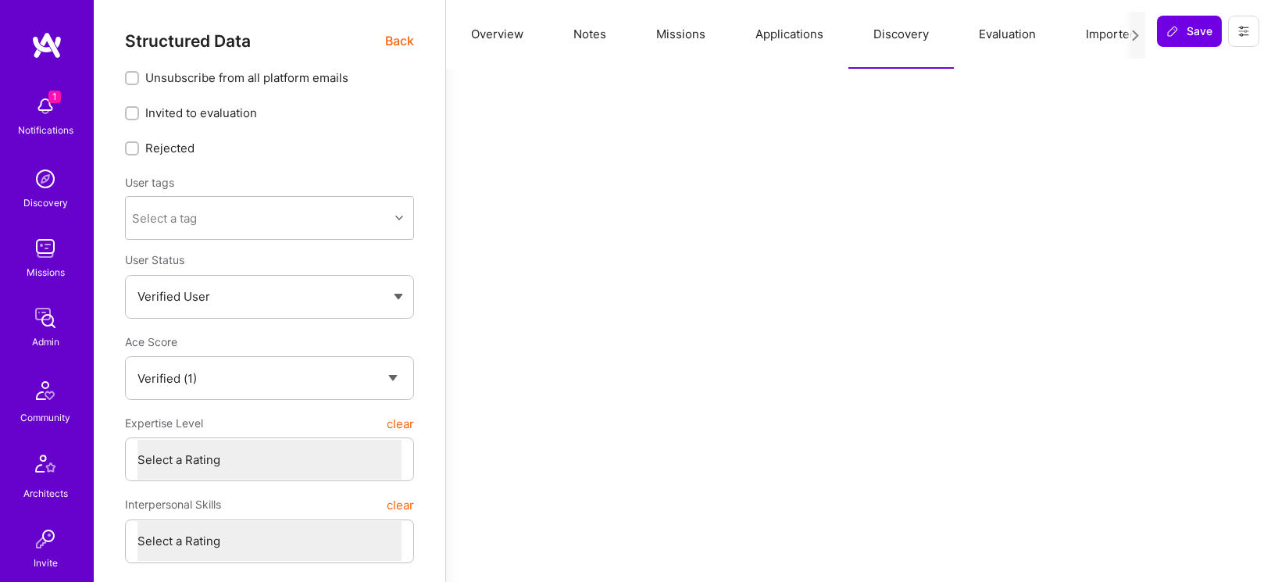
click at [1005, 27] on button "Evaluation" at bounding box center [1007, 34] width 107 height 69
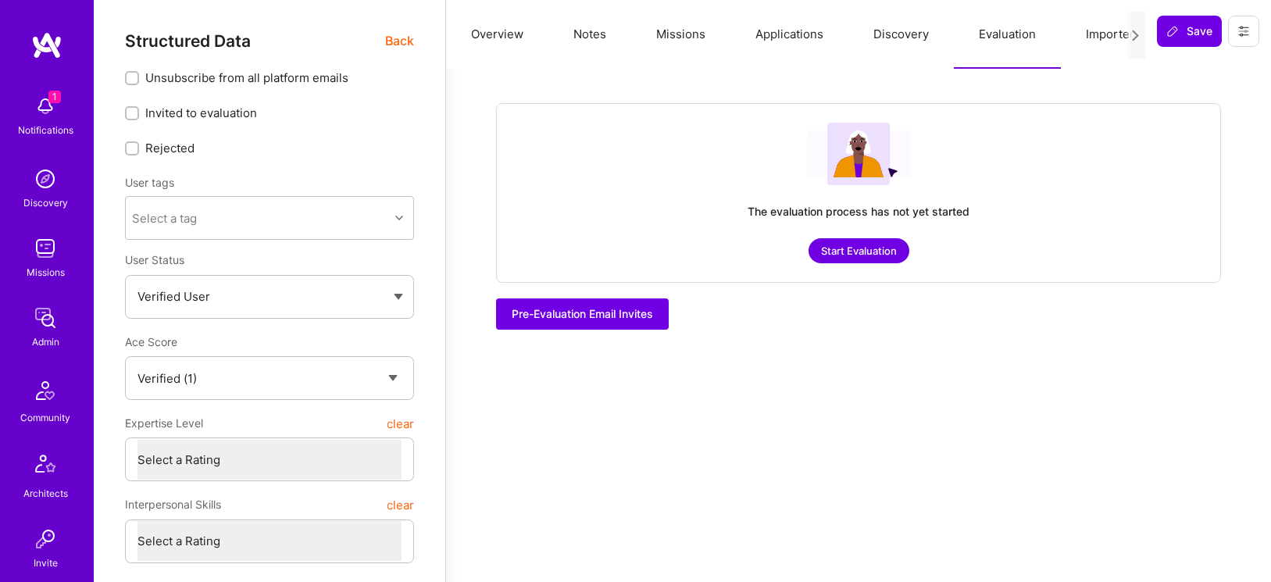
click at [488, 34] on button "Overview" at bounding box center [497, 34] width 102 height 69
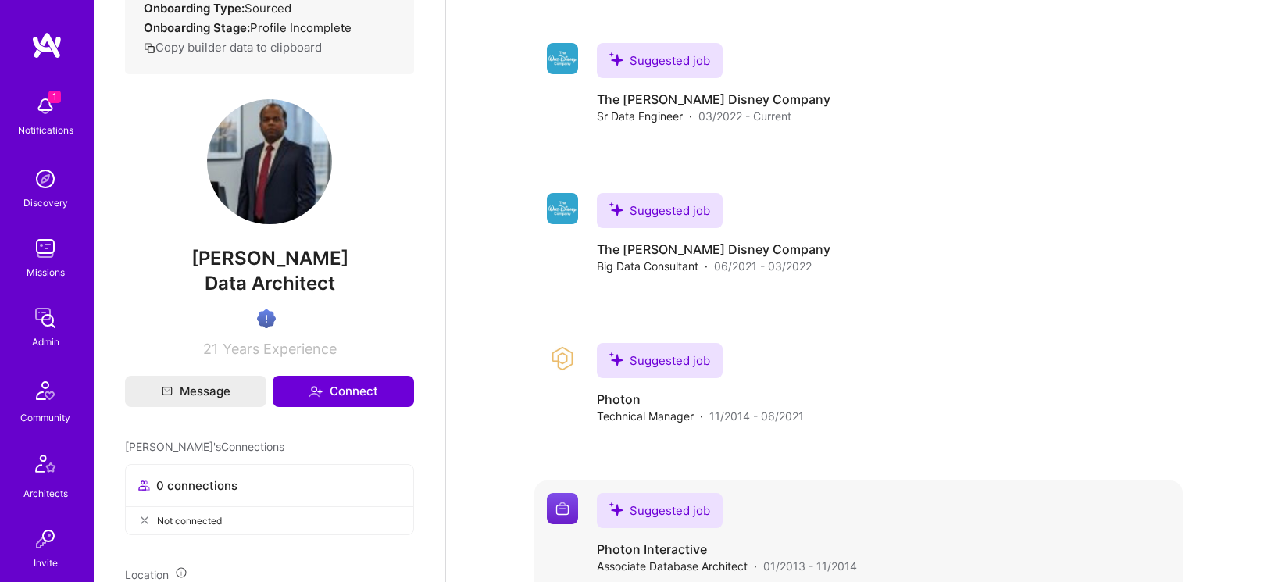
scroll to position [148, 0]
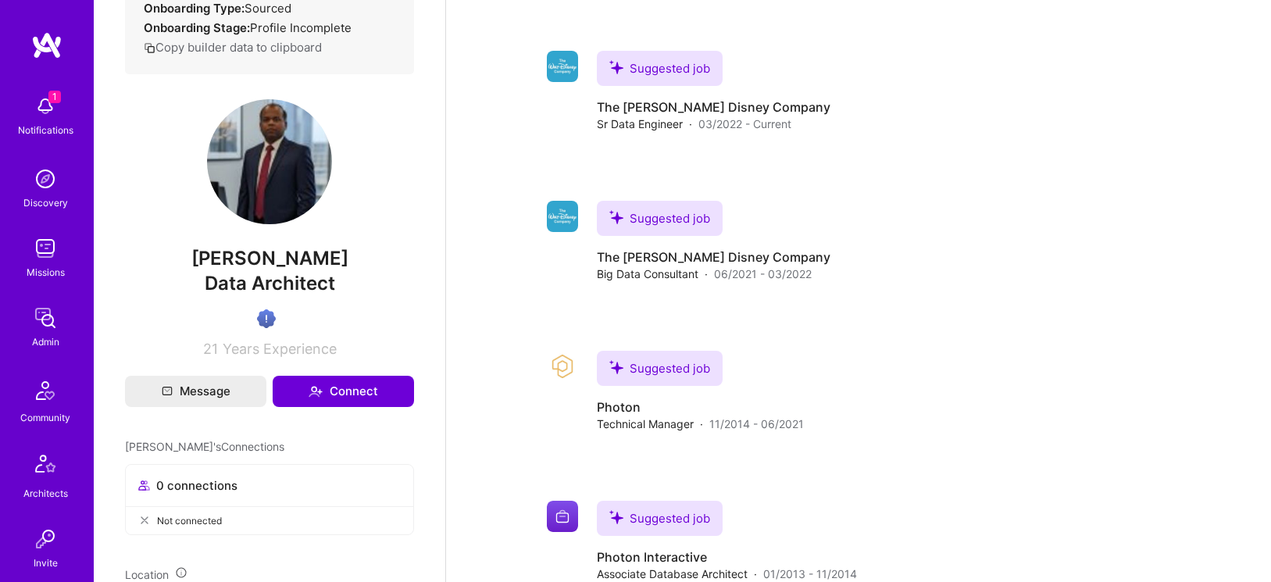
click at [260, 270] on span "[PERSON_NAME]" at bounding box center [269, 258] width 289 height 23
copy span "[PERSON_NAME]"
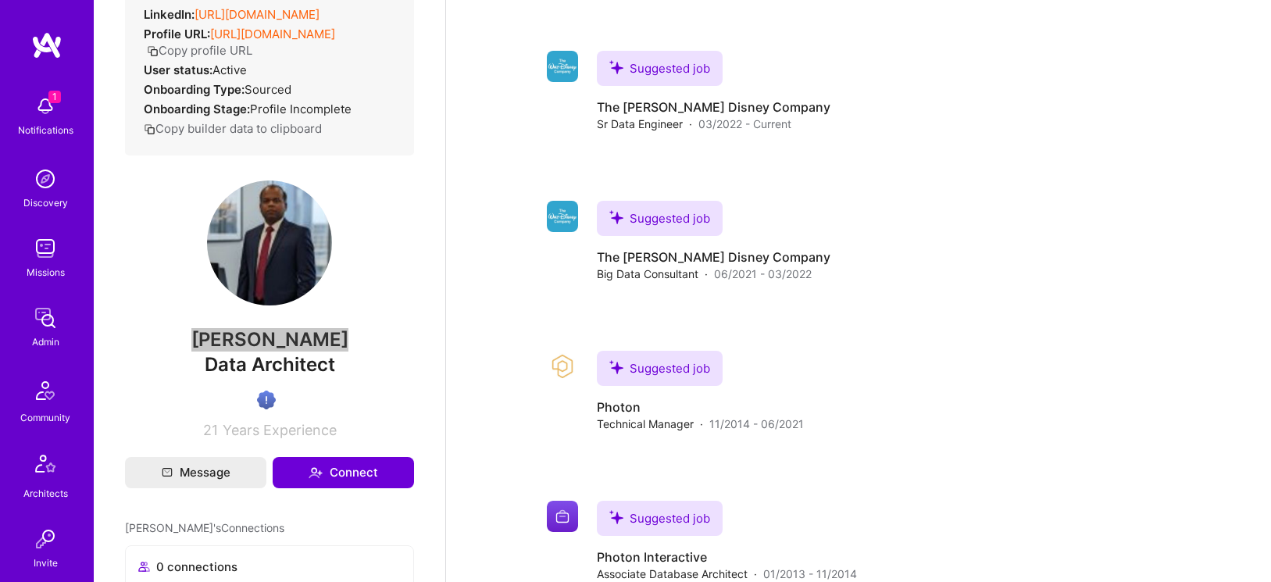
scroll to position [0, 0]
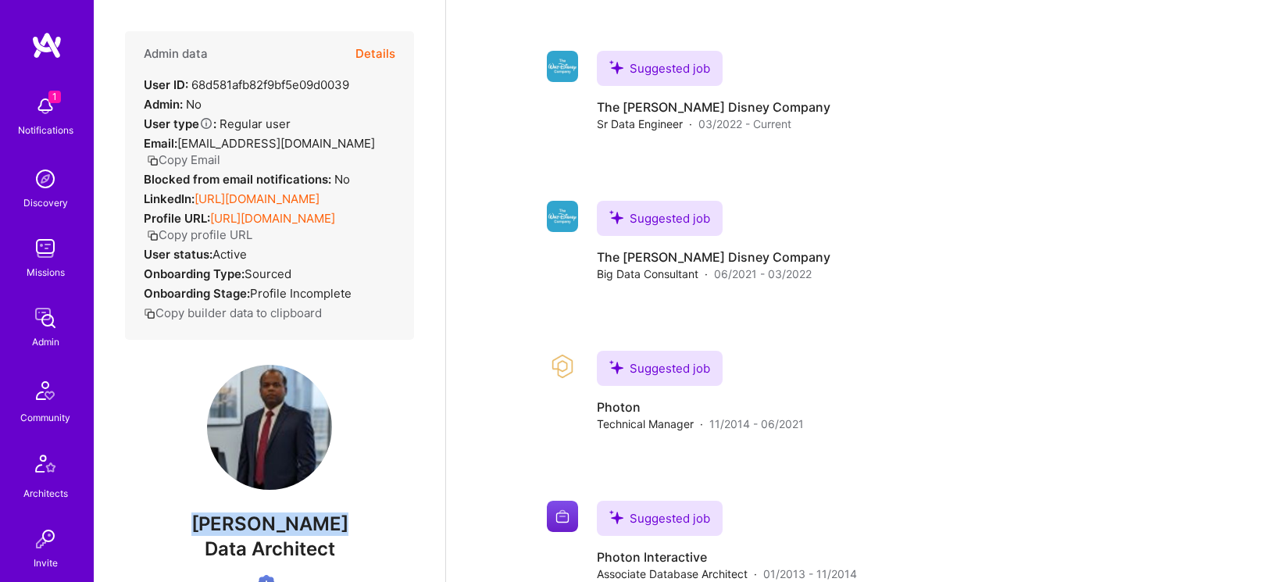
click at [220, 152] on button "Copy Email" at bounding box center [183, 160] width 73 height 16
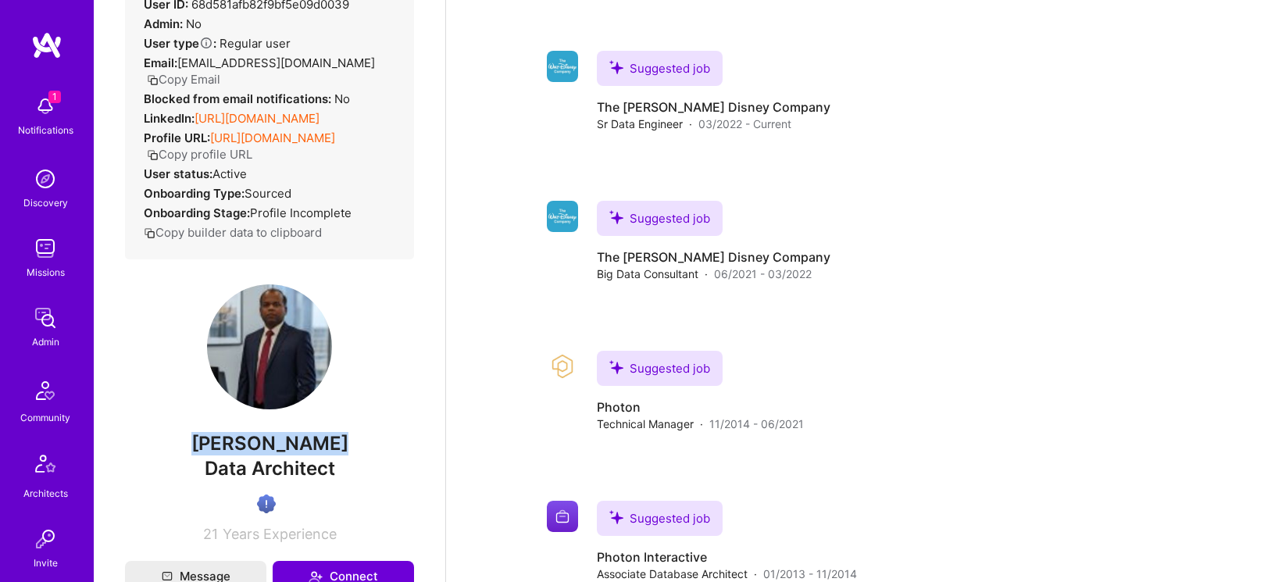
scroll to position [120, 0]
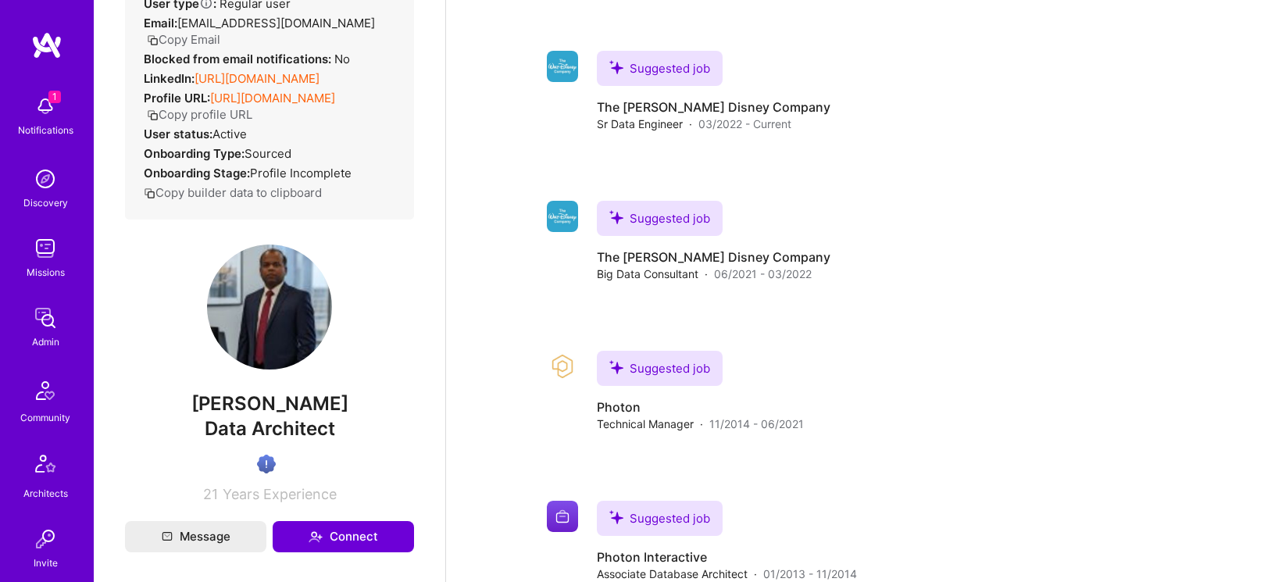
click at [281, 440] on span "Data Architect" at bounding box center [270, 428] width 130 height 23
copy span "Data Architect"
